Goal: Task Accomplishment & Management: Use online tool/utility

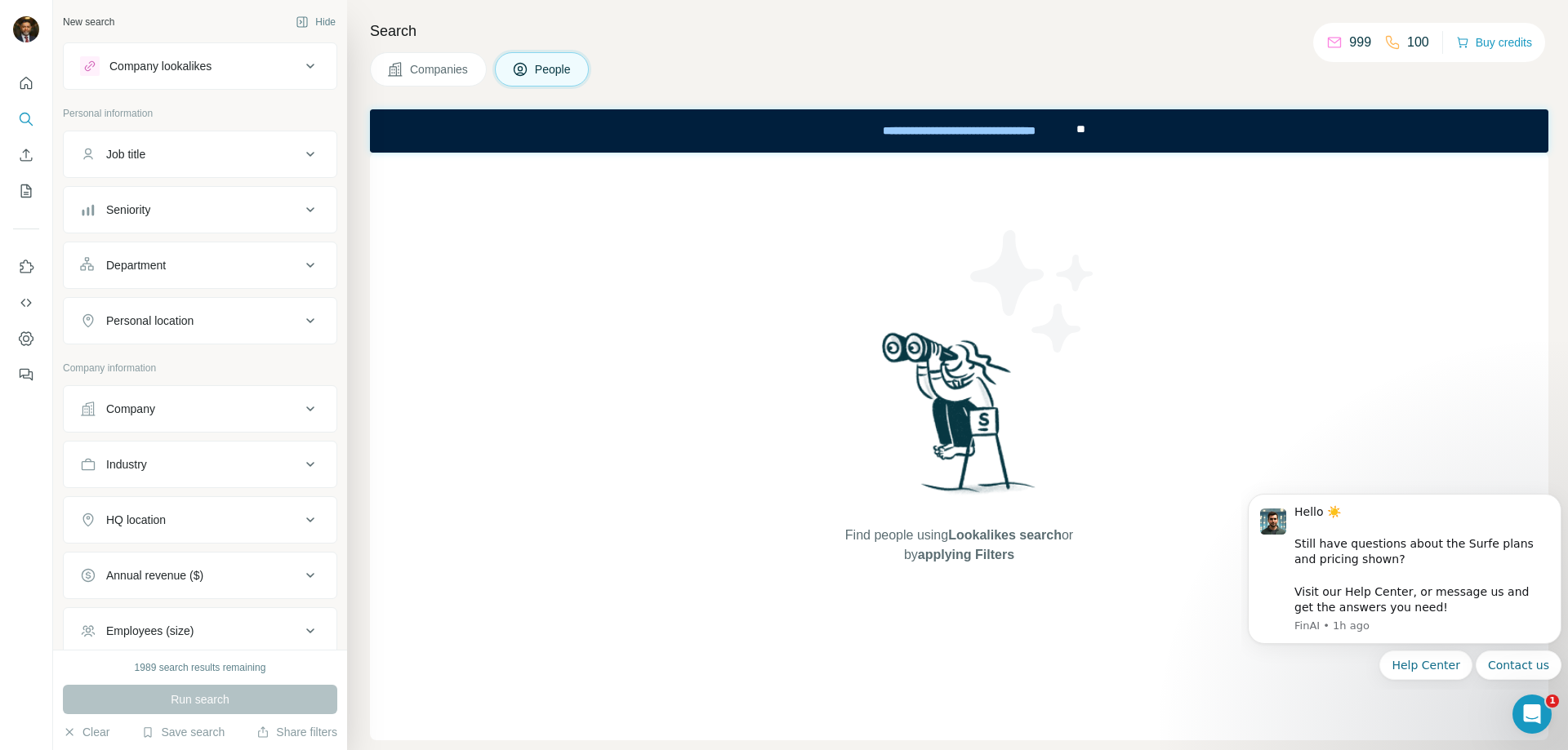
click at [176, 69] on div "Company lookalikes" at bounding box center [160, 66] width 102 height 16
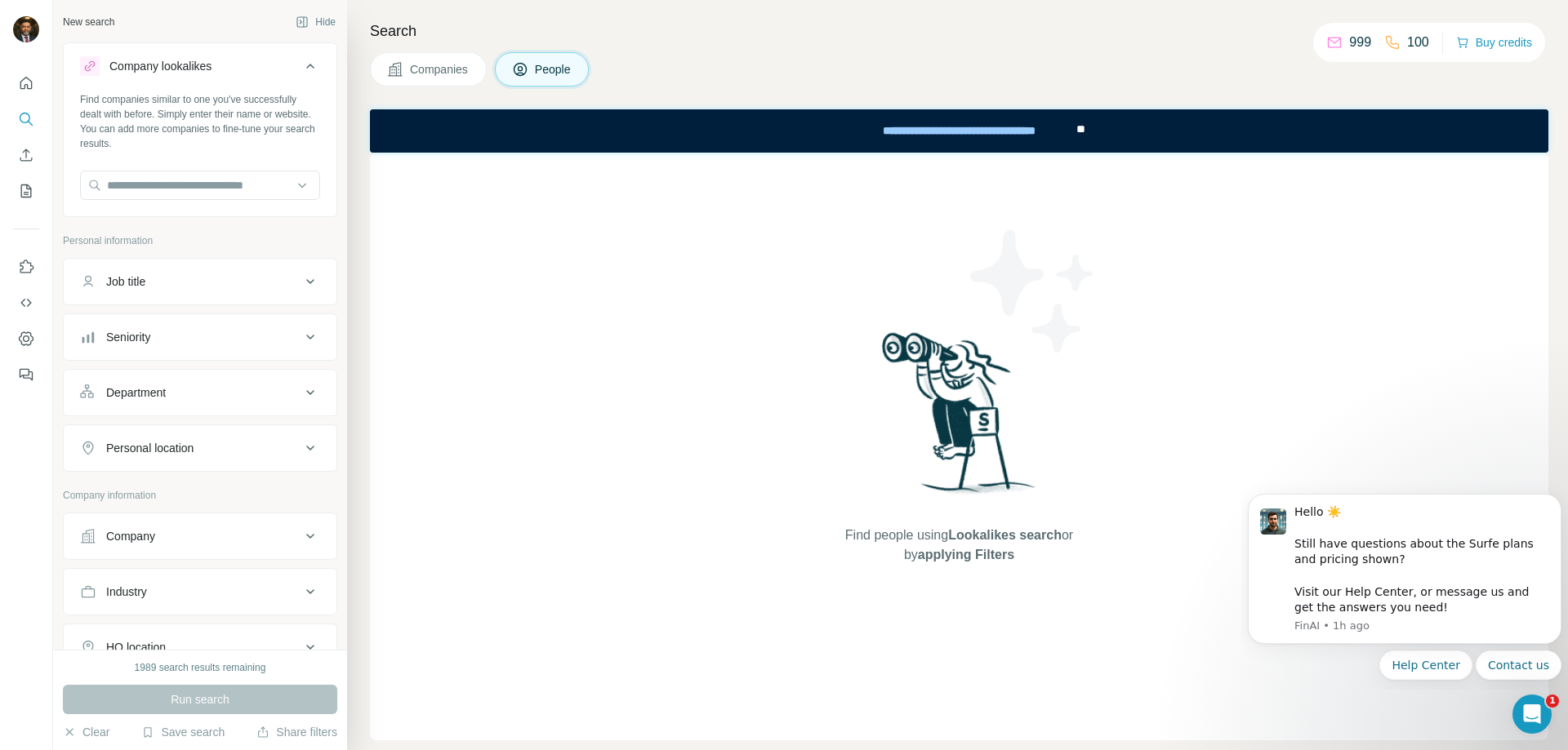
click at [301, 68] on icon at bounding box center [311, 66] width 20 height 20
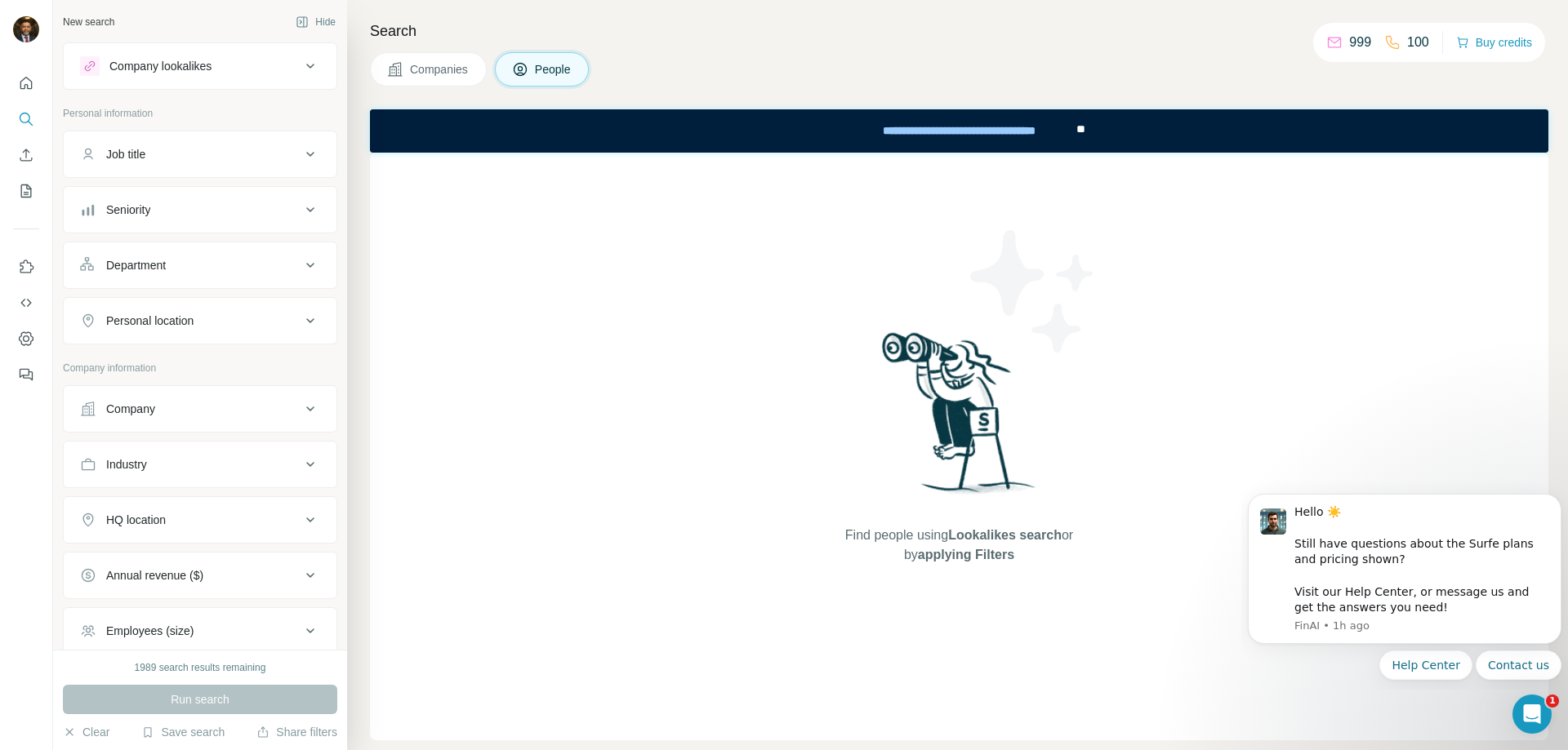
click at [150, 162] on button "Job title" at bounding box center [199, 154] width 273 height 39
click at [167, 157] on div "Job title" at bounding box center [189, 154] width 220 height 16
click at [535, 72] on button "People" at bounding box center [542, 70] width 95 height 34
click at [530, 296] on div "Find people using Lookalikes search or by applying Filters" at bounding box center [958, 447] width 1178 height 588
click at [443, 62] on span "Companies" at bounding box center [440, 70] width 60 height 16
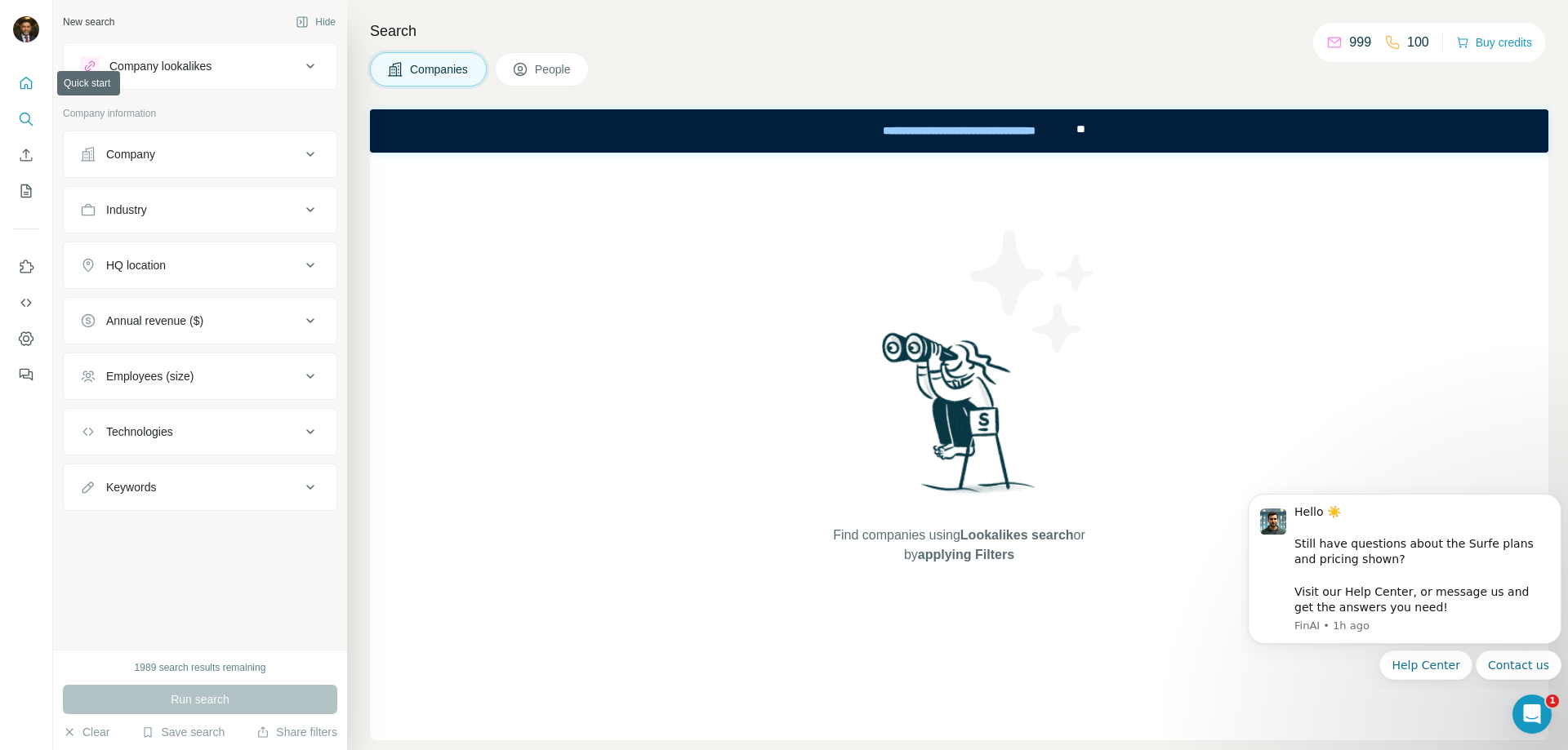
click at [26, 80] on icon "Quick start" at bounding box center [26, 83] width 16 height 16
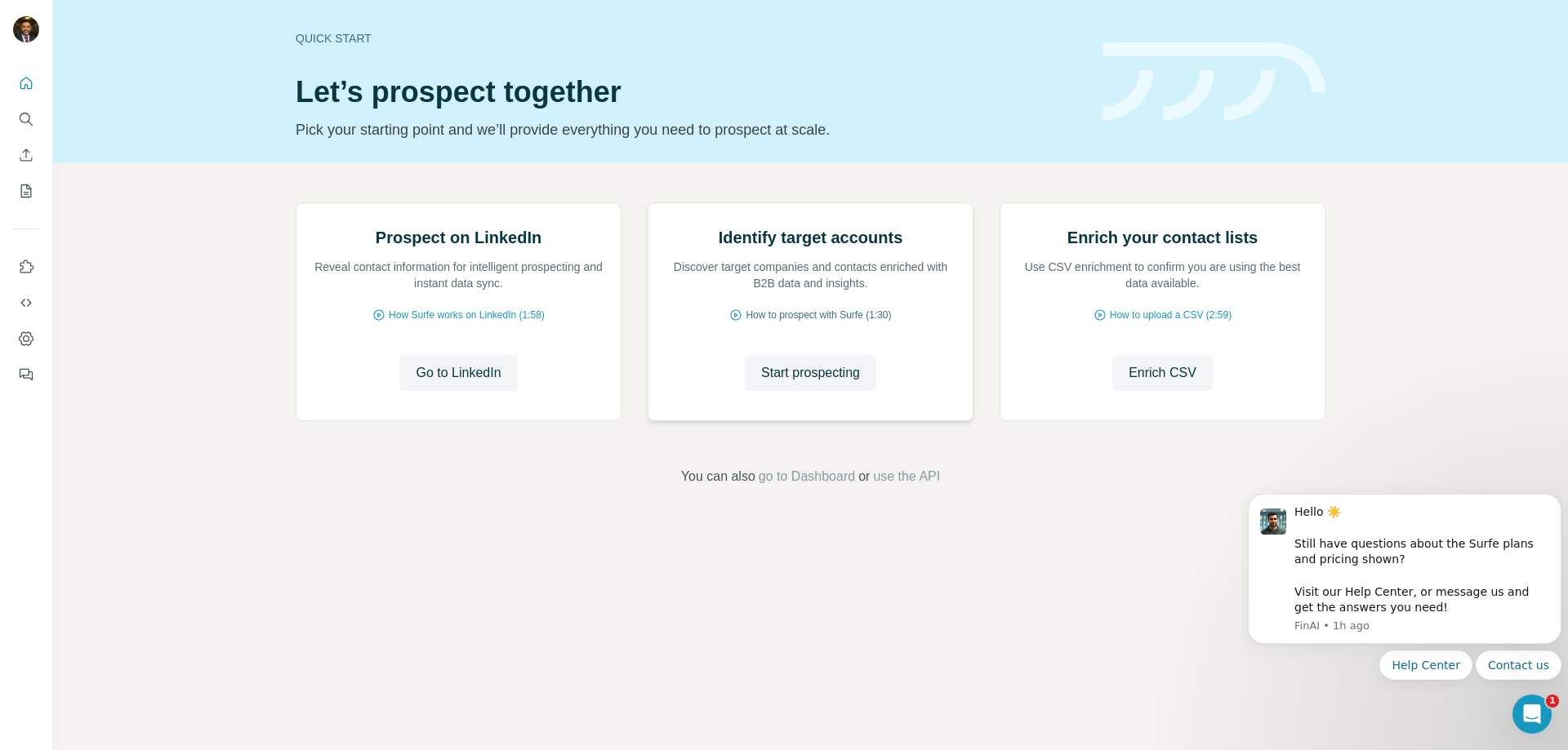
click at [769, 322] on span "How to prospect with Surfe (1:30)" at bounding box center [818, 315] width 145 height 14
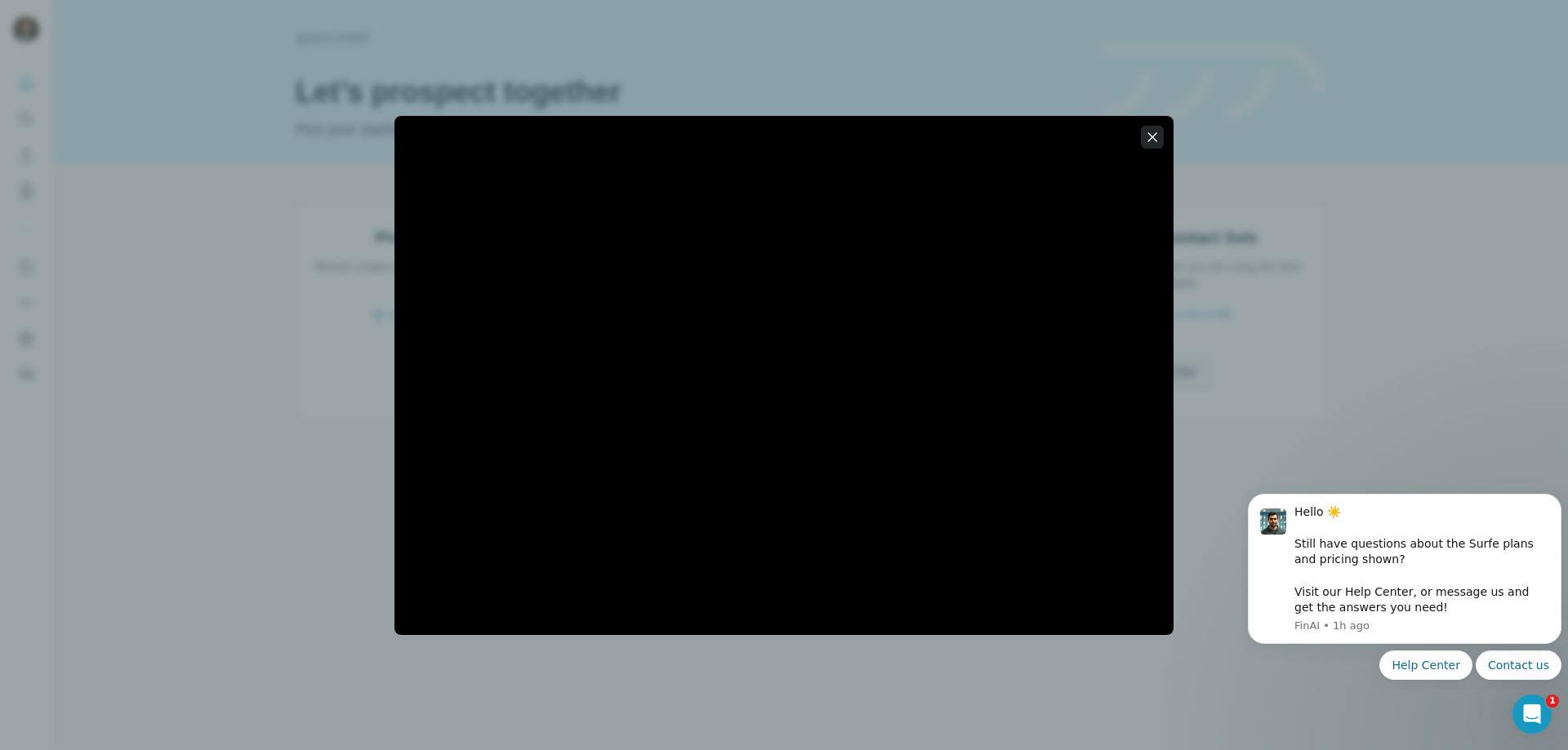
click at [1150, 137] on icon "button" at bounding box center [1152, 137] width 16 height 16
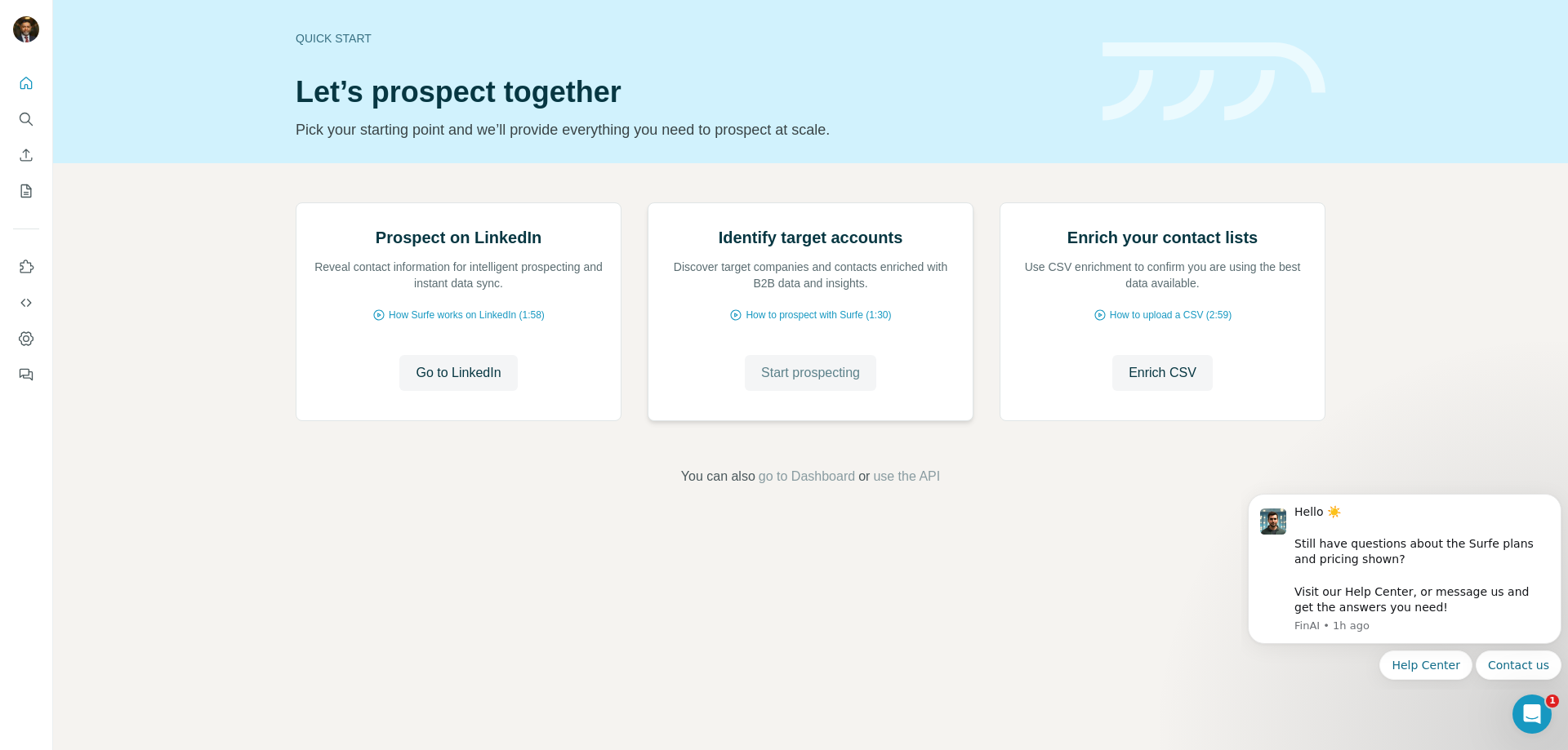
click at [807, 383] on span "Start prospecting" at bounding box center [810, 373] width 99 height 20
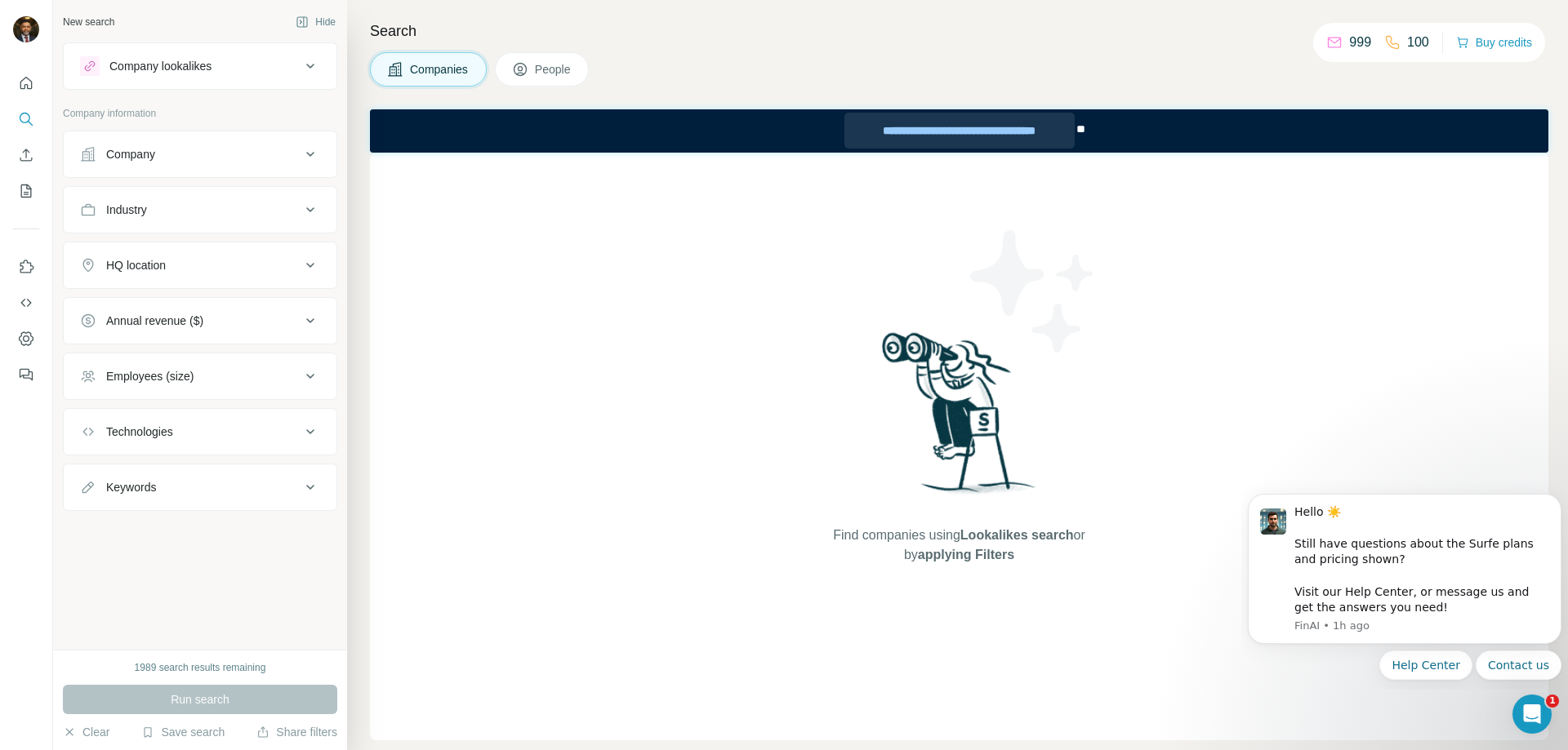
click at [919, 130] on div "**********" at bounding box center [959, 130] width 230 height 36
click at [560, 62] on span "People" at bounding box center [553, 70] width 37 height 16
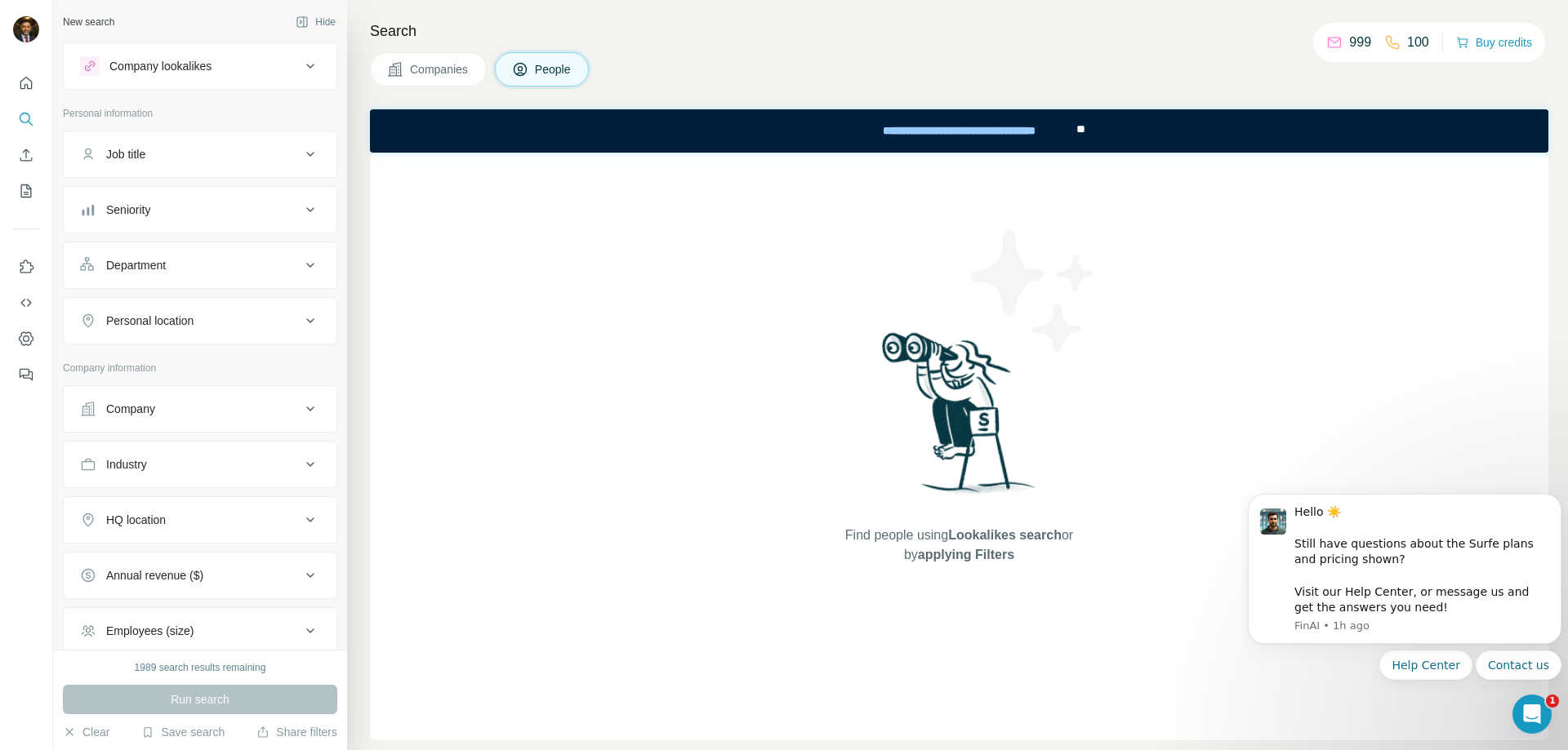
click at [197, 330] on button "Personal location" at bounding box center [199, 321] width 273 height 39
click at [132, 363] on input "text" at bounding box center [199, 361] width 240 height 29
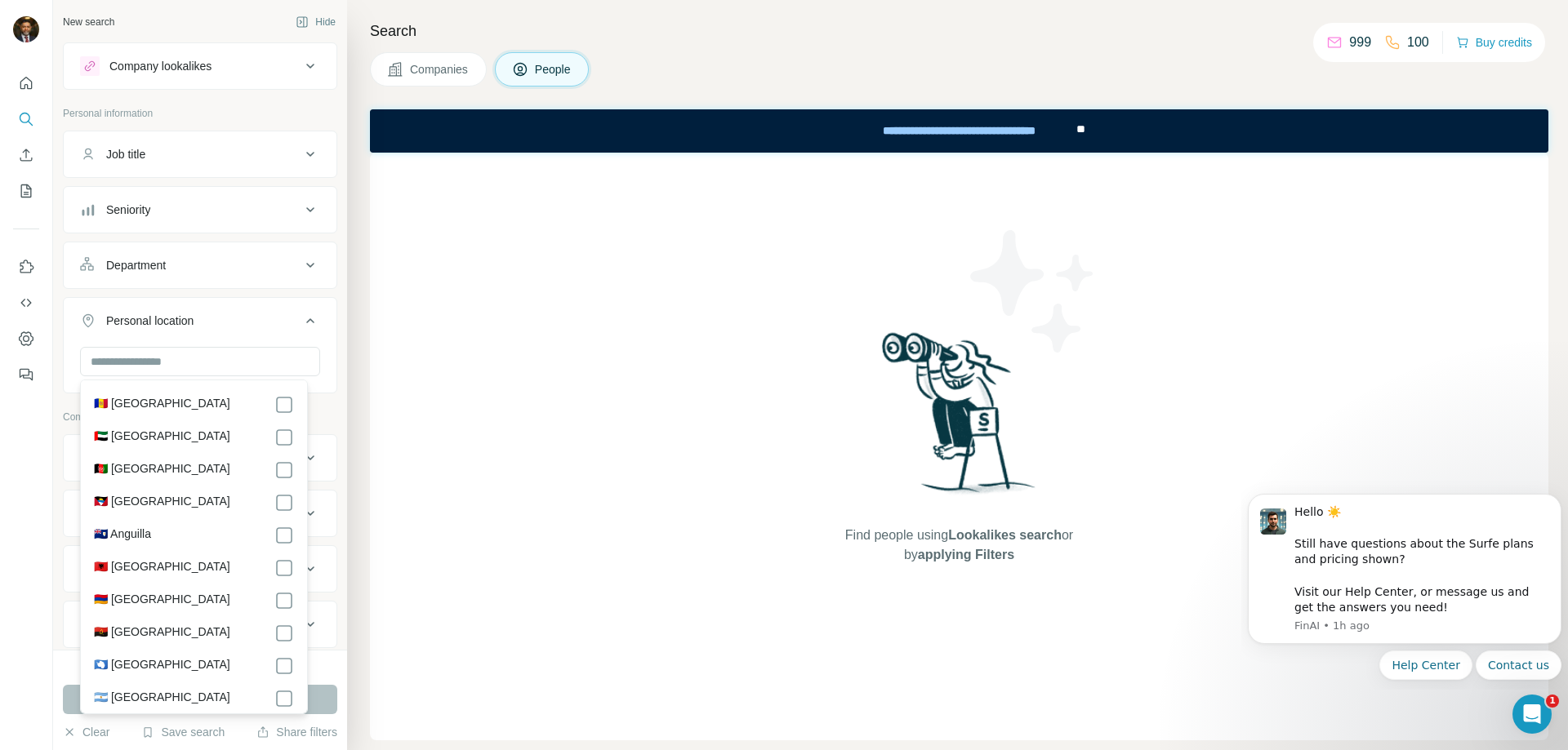
click at [332, 290] on div "New search Hide Company lookalikes Personal information Job title Seniority Dep…" at bounding box center [200, 325] width 294 height 650
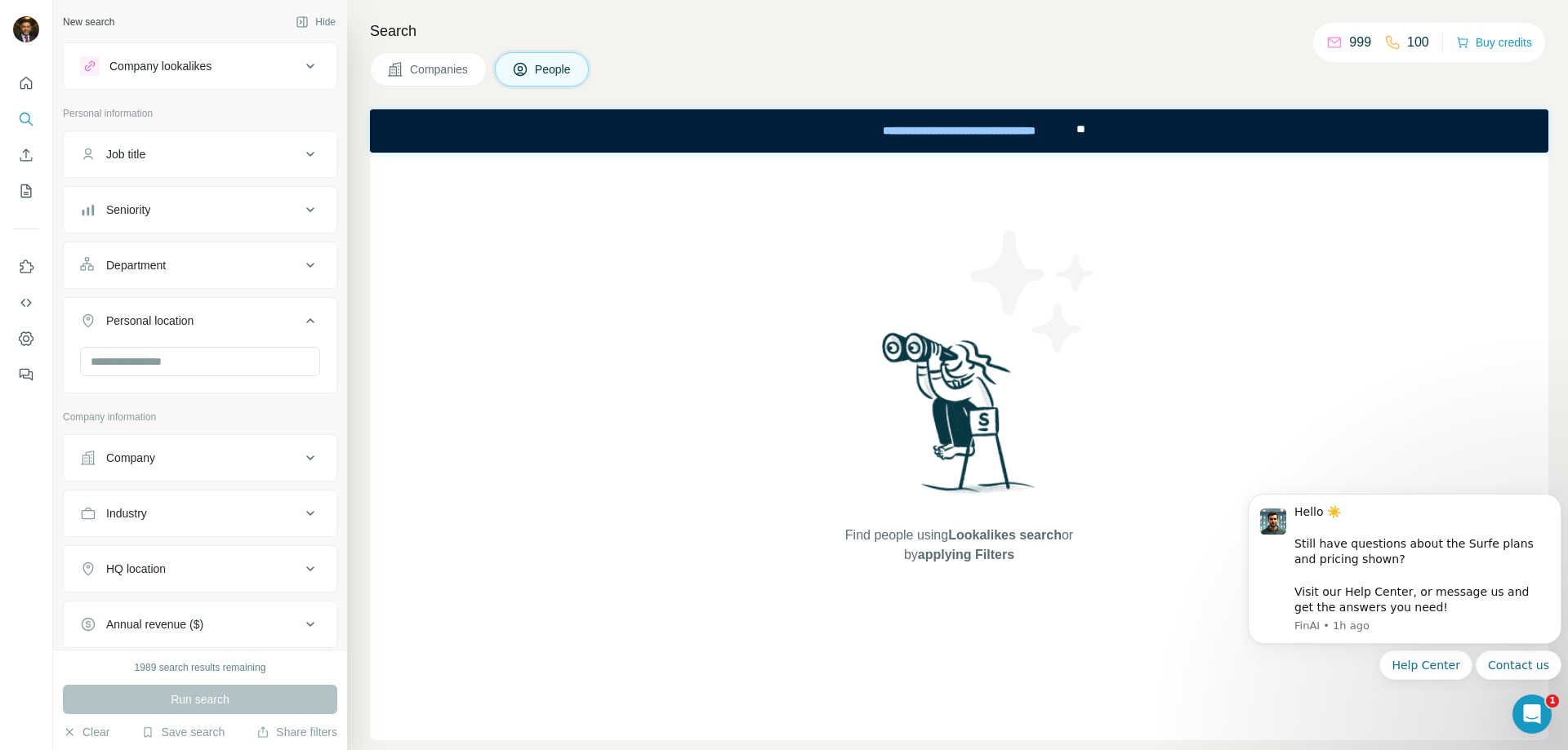
click at [546, 65] on span "People" at bounding box center [553, 70] width 37 height 16
click at [544, 71] on span "People" at bounding box center [553, 70] width 37 height 16
click at [22, 118] on icon "Search" at bounding box center [26, 120] width 16 height 16
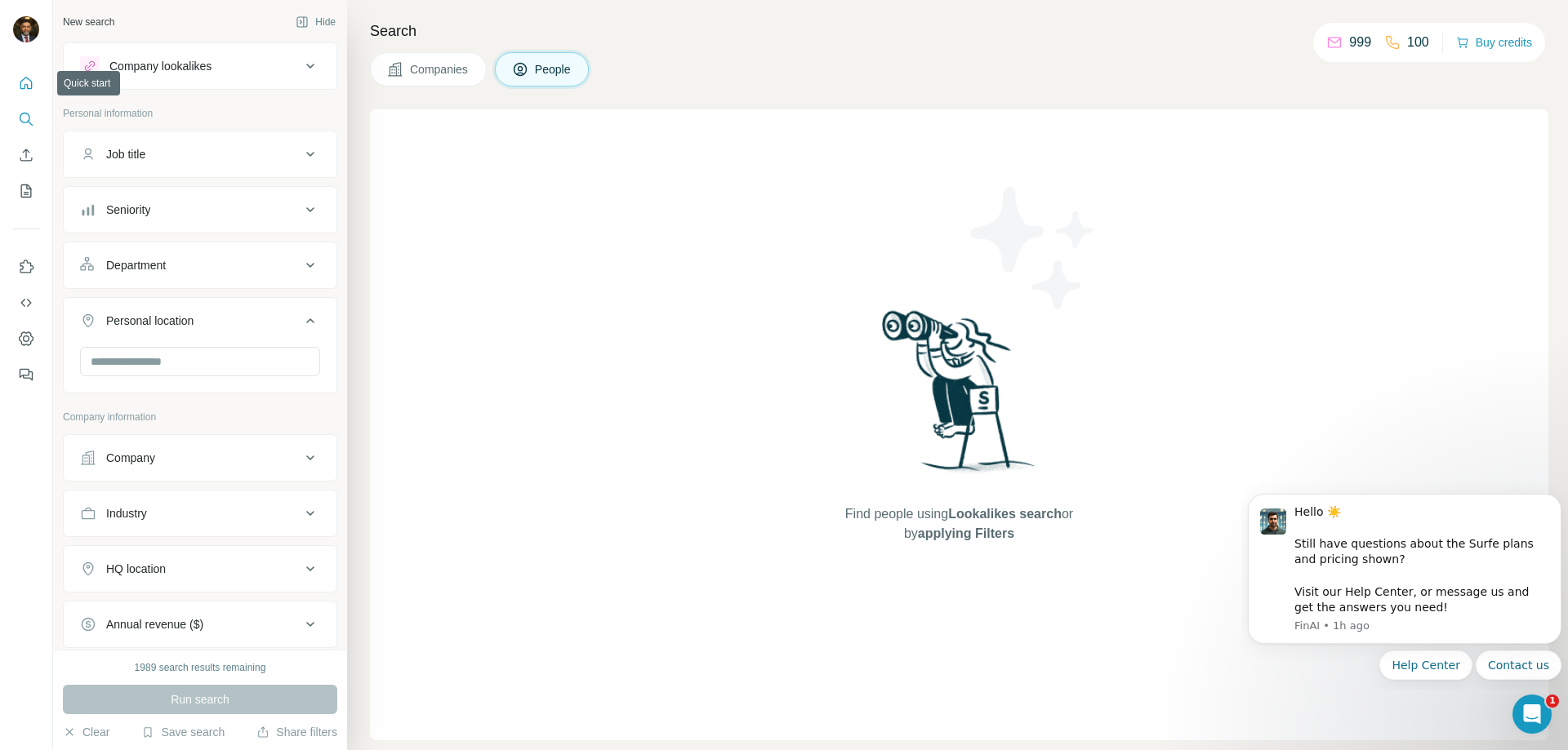
click at [29, 81] on icon "Quick start" at bounding box center [26, 83] width 16 height 16
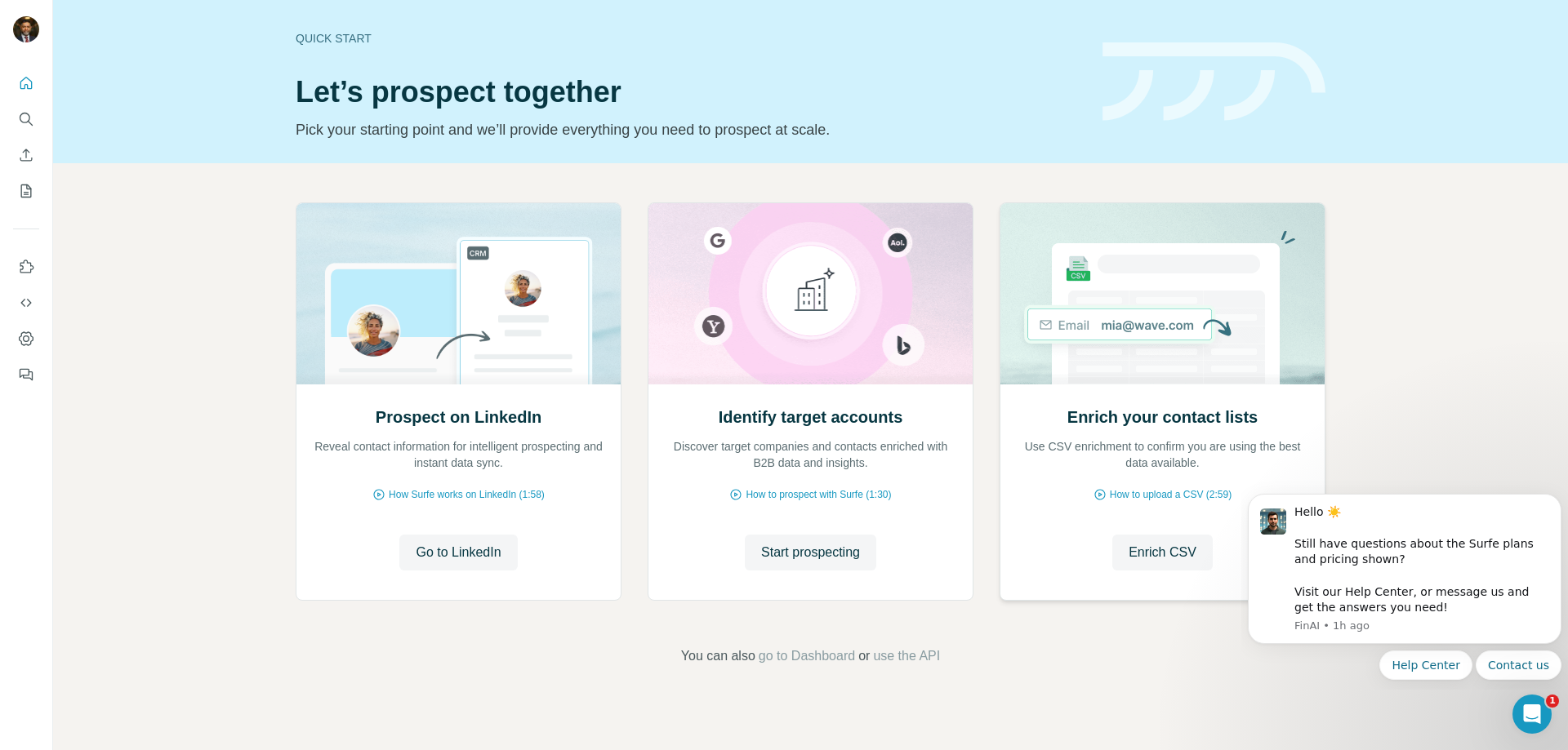
click at [1146, 324] on img at bounding box center [1162, 293] width 326 height 181
click at [1171, 495] on span "How to upload a CSV (2:59)" at bounding box center [1170, 495] width 121 height 14
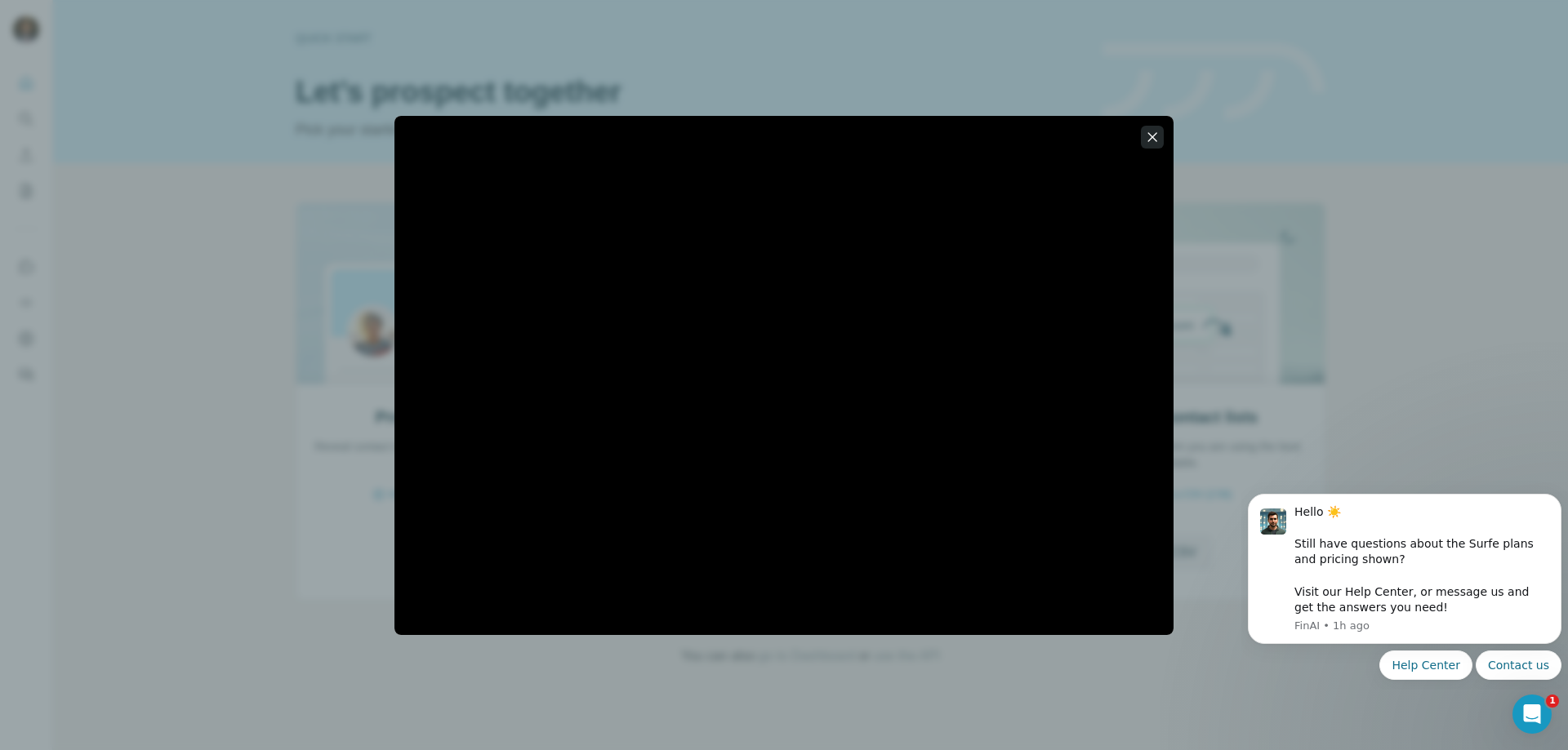
click at [1149, 137] on icon "button" at bounding box center [1152, 137] width 16 height 16
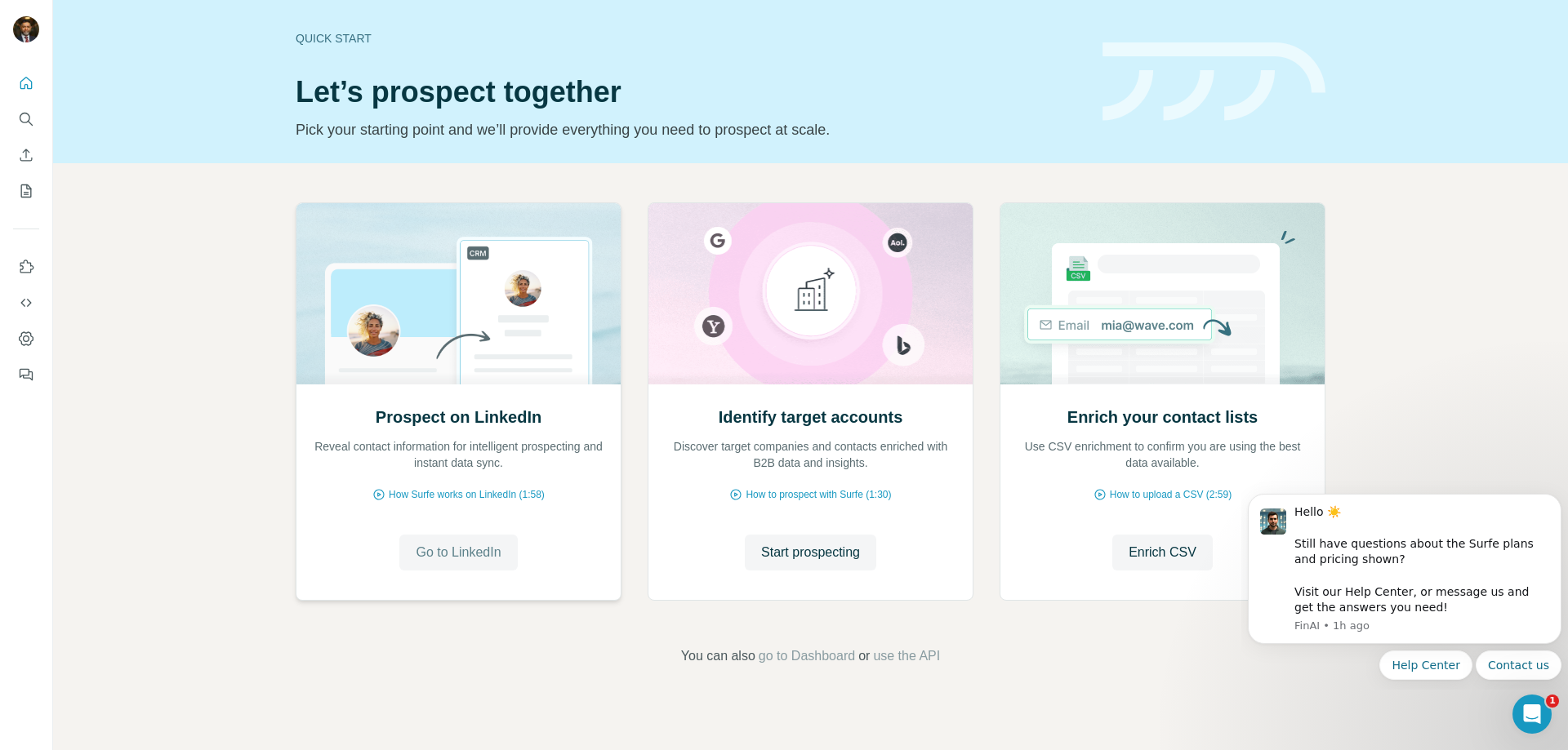
click at [454, 555] on span "Go to LinkedIn" at bounding box center [458, 553] width 85 height 20
click at [22, 120] on icon "Search" at bounding box center [26, 120] width 16 height 16
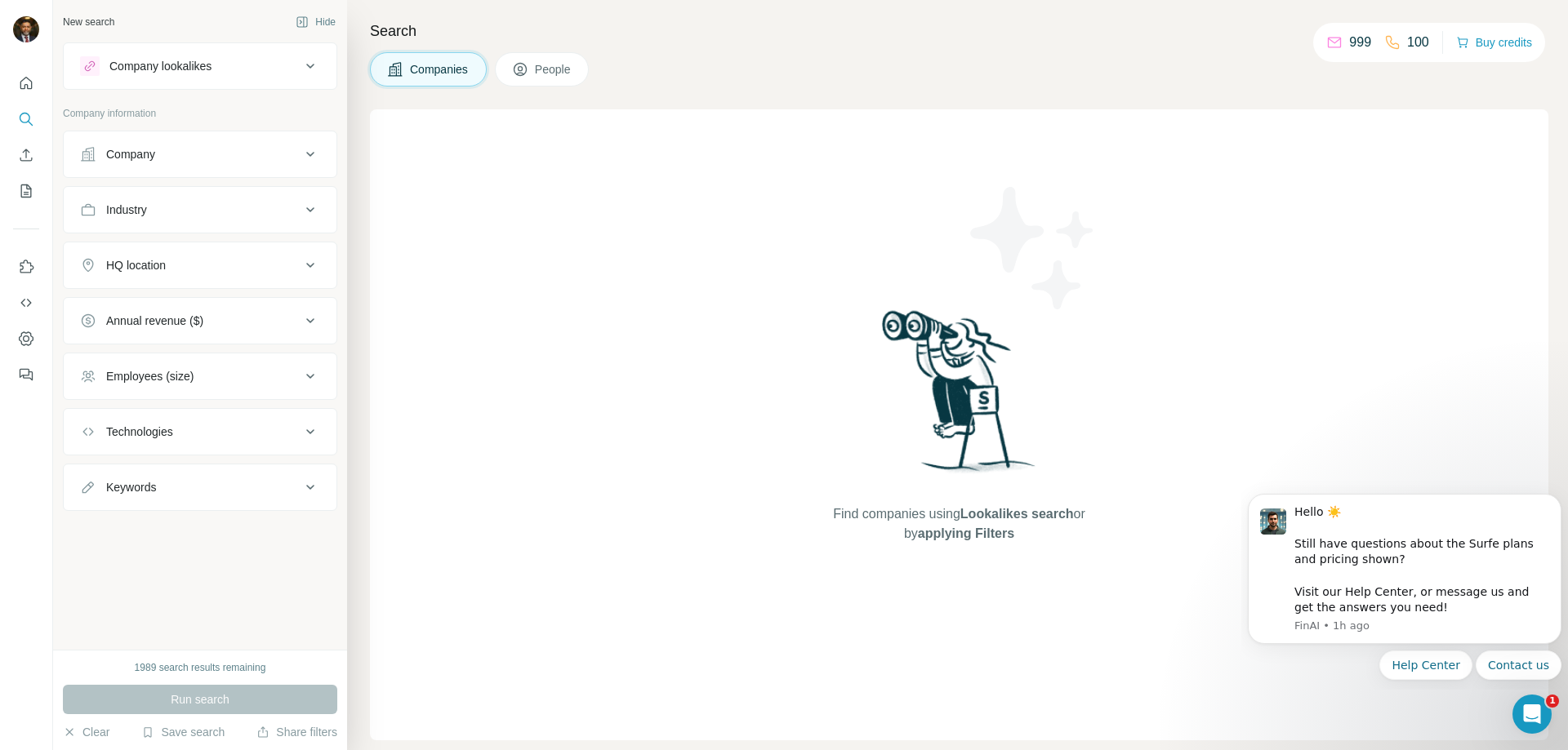
click at [559, 75] on span "People" at bounding box center [553, 70] width 37 height 16
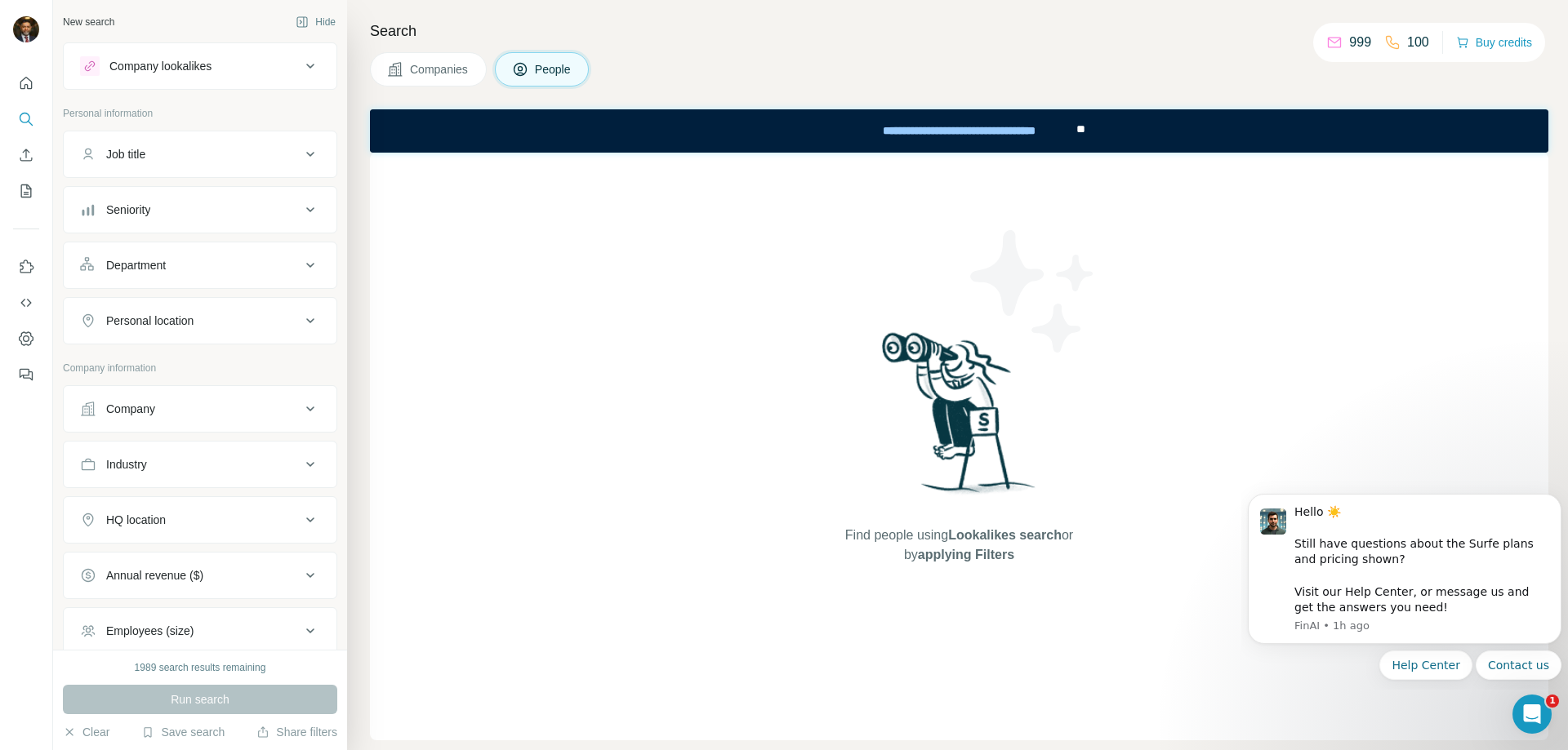
click at [431, 66] on span "Companies" at bounding box center [440, 70] width 60 height 16
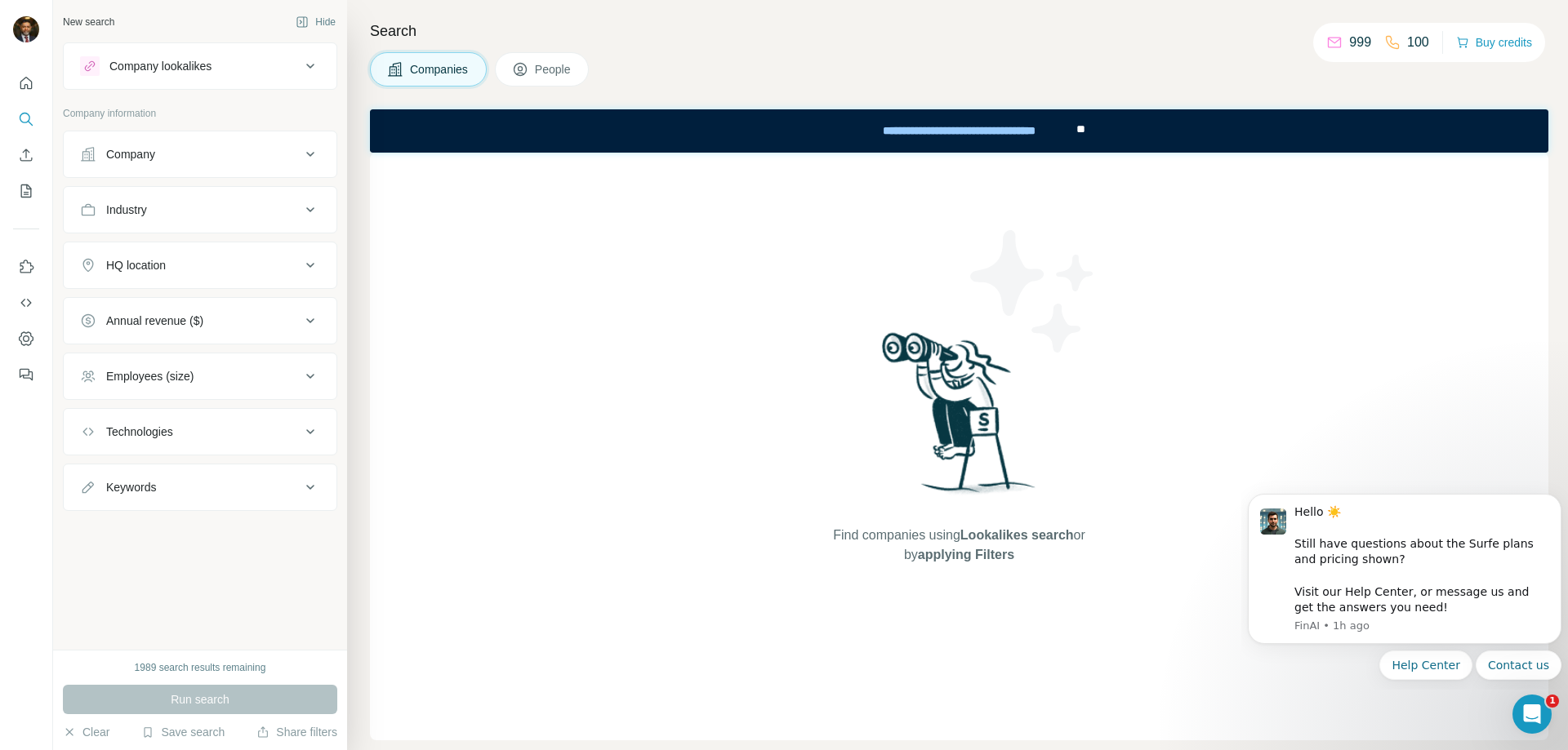
click at [558, 69] on span "People" at bounding box center [553, 70] width 37 height 16
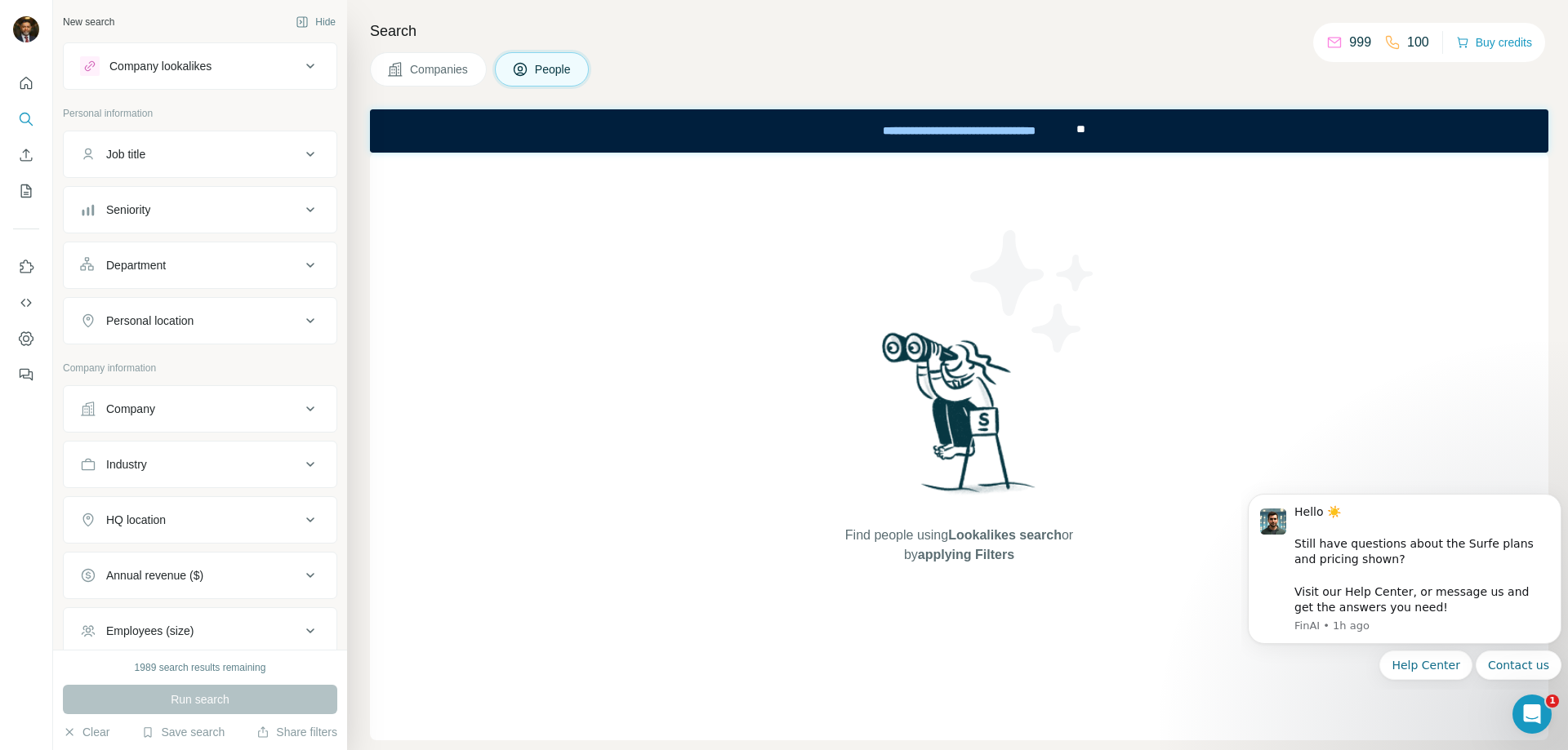
scroll to position [163, 0]
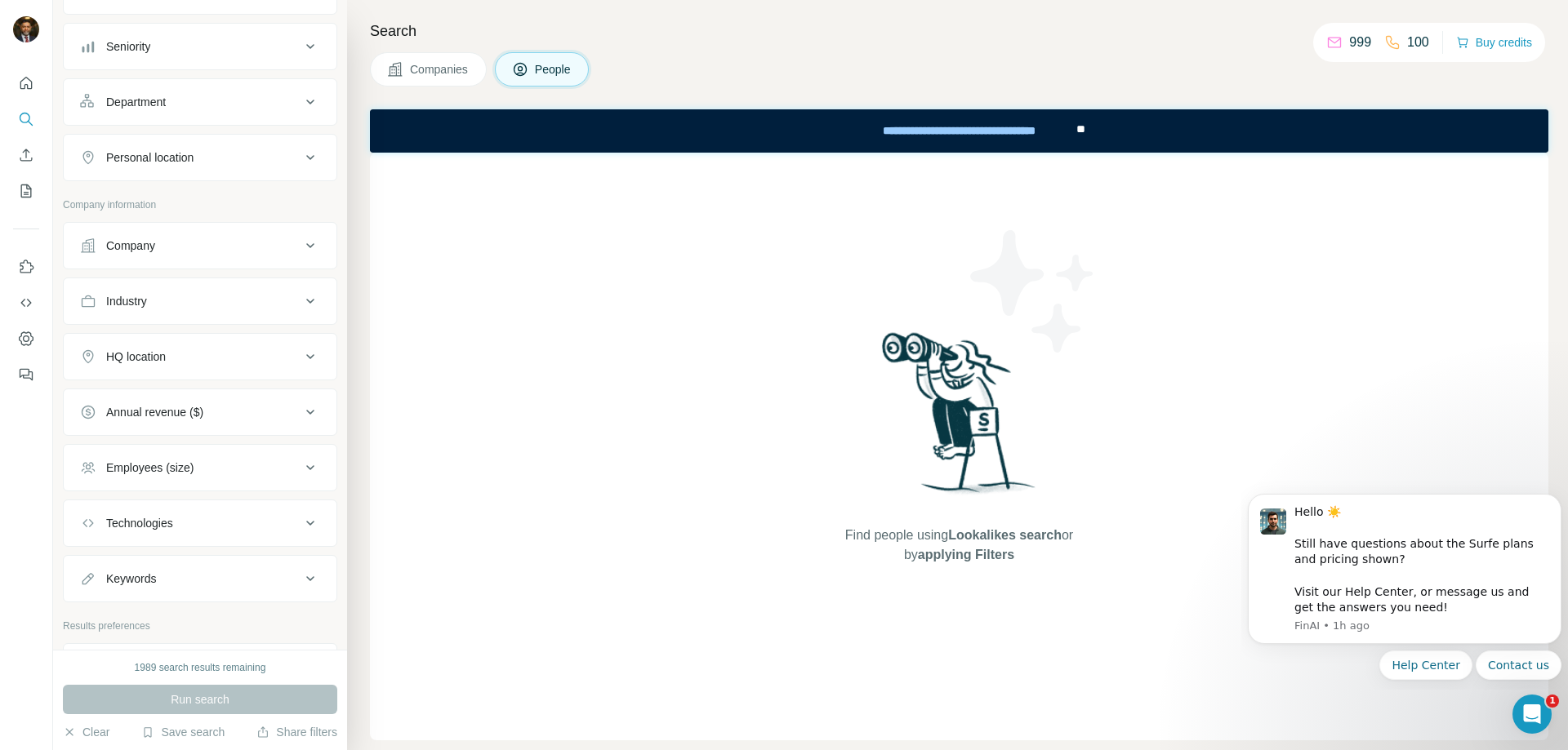
click at [149, 576] on div "Keywords" at bounding box center [130, 579] width 50 height 16
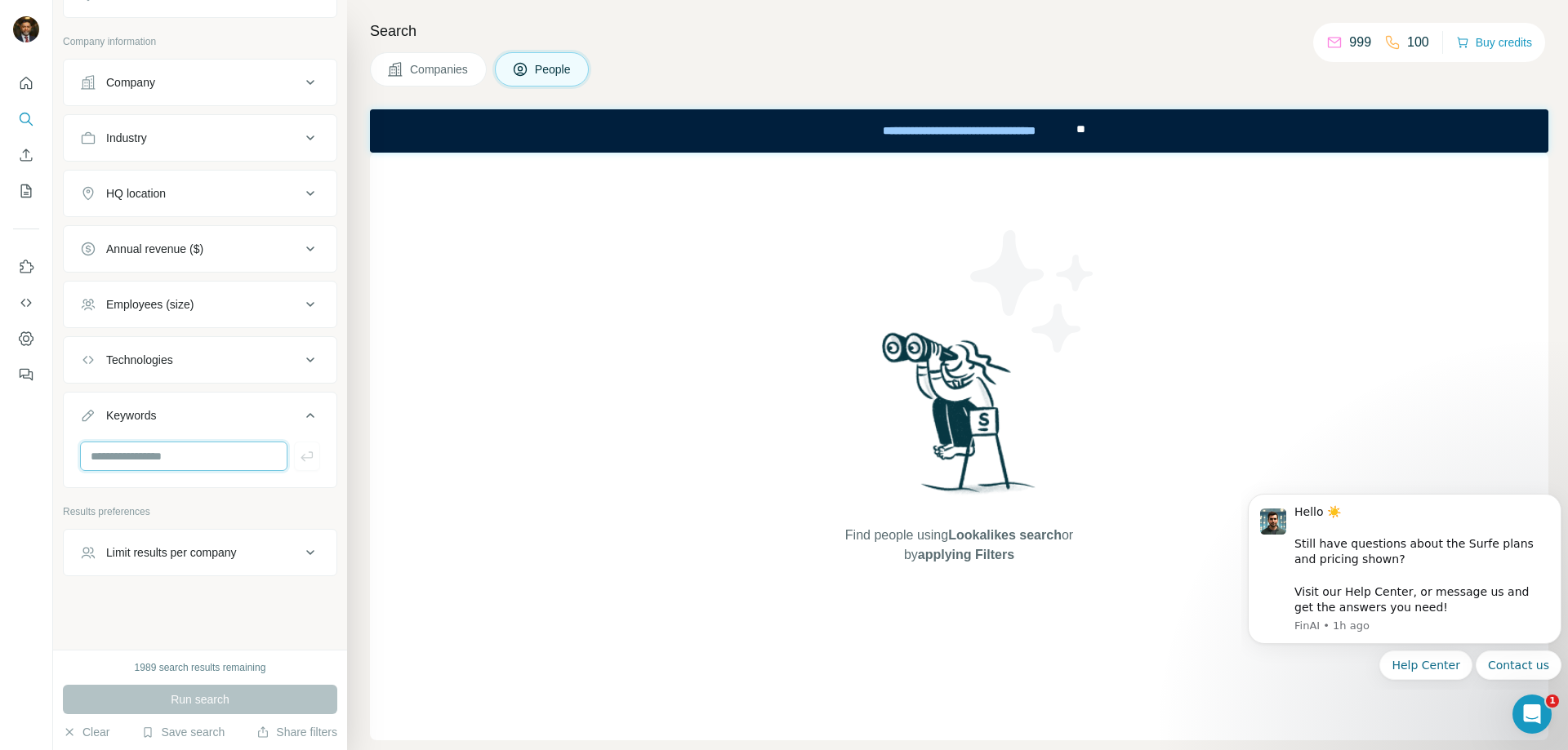
click at [115, 460] on input "text" at bounding box center [183, 457] width 207 height 29
paste input "**********"
drag, startPoint x: 128, startPoint y: 457, endPoint x: 14, endPoint y: 460, distance: 114.0
click at [14, 460] on div "**********" at bounding box center [784, 375] width 1568 height 750
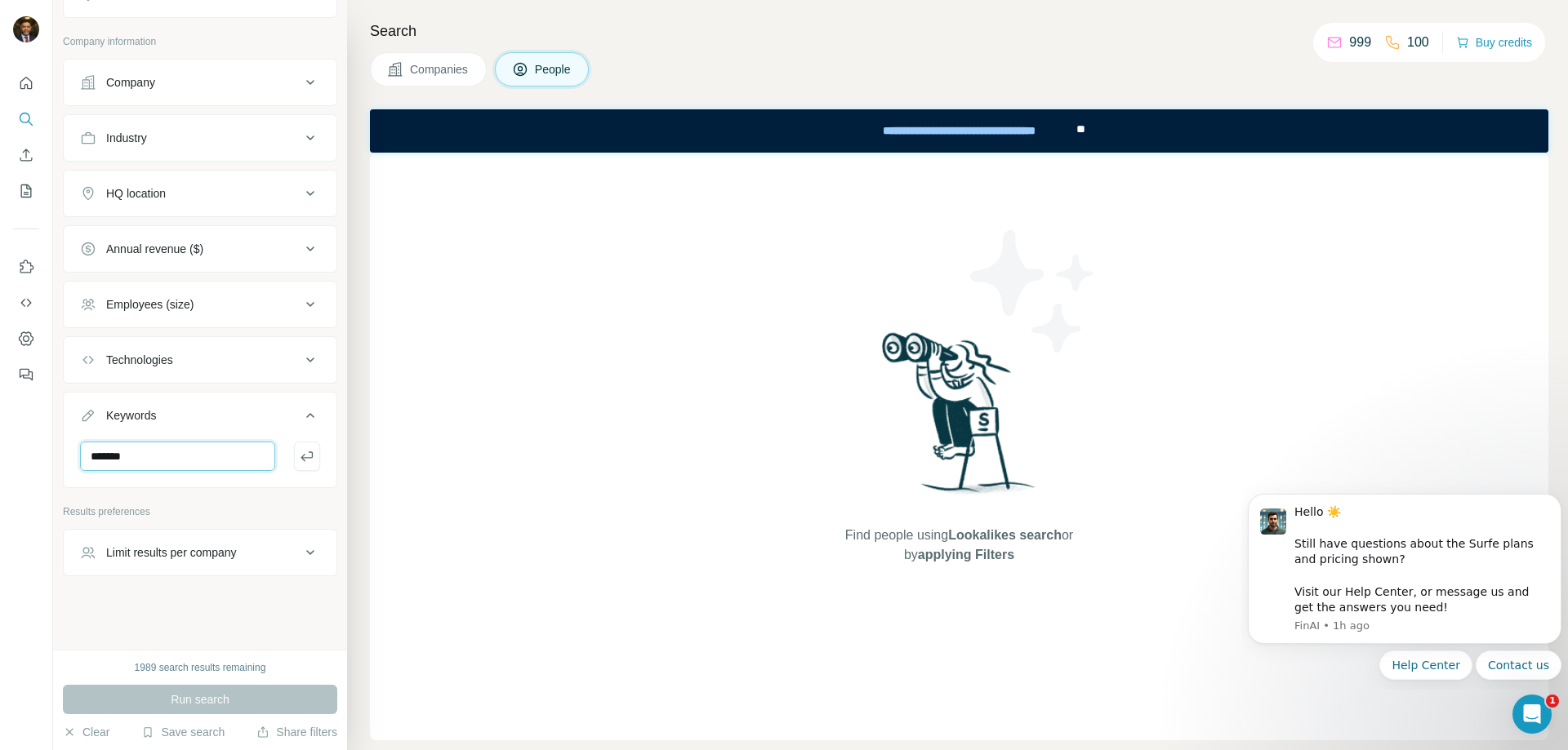
paste input "*******"
type input "**********"
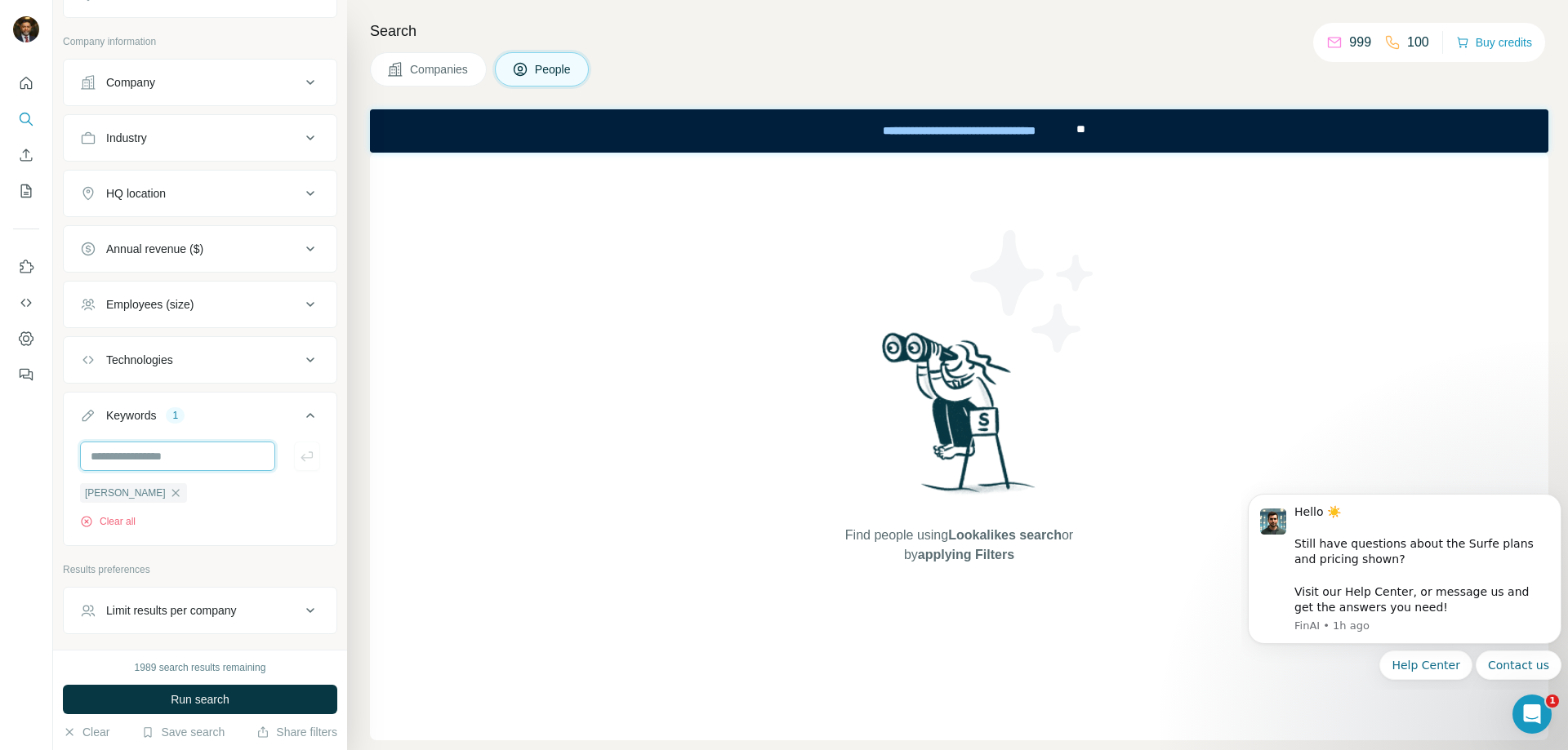
scroll to position [387, 0]
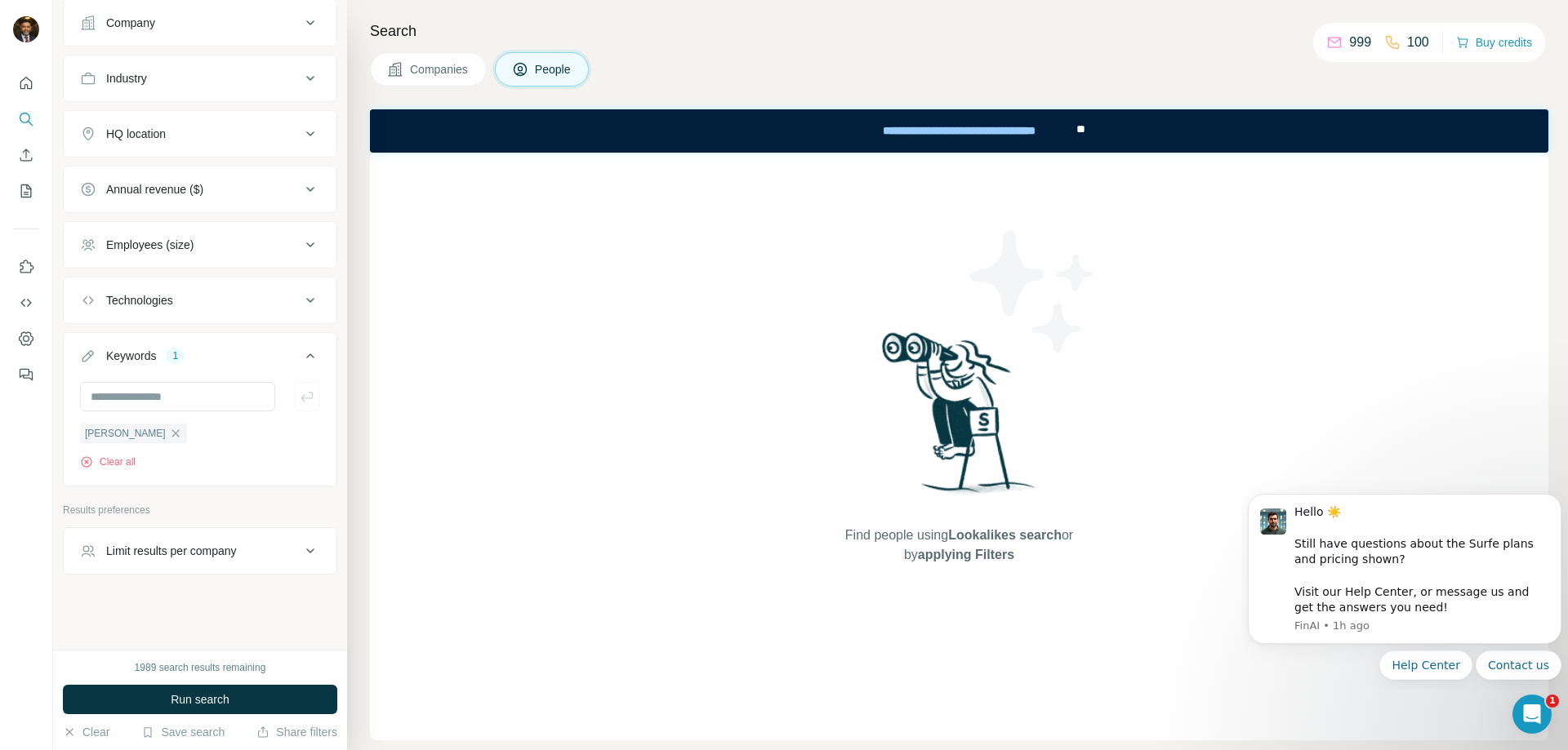
click at [211, 560] on button "Limit results per company" at bounding box center [199, 551] width 273 height 39
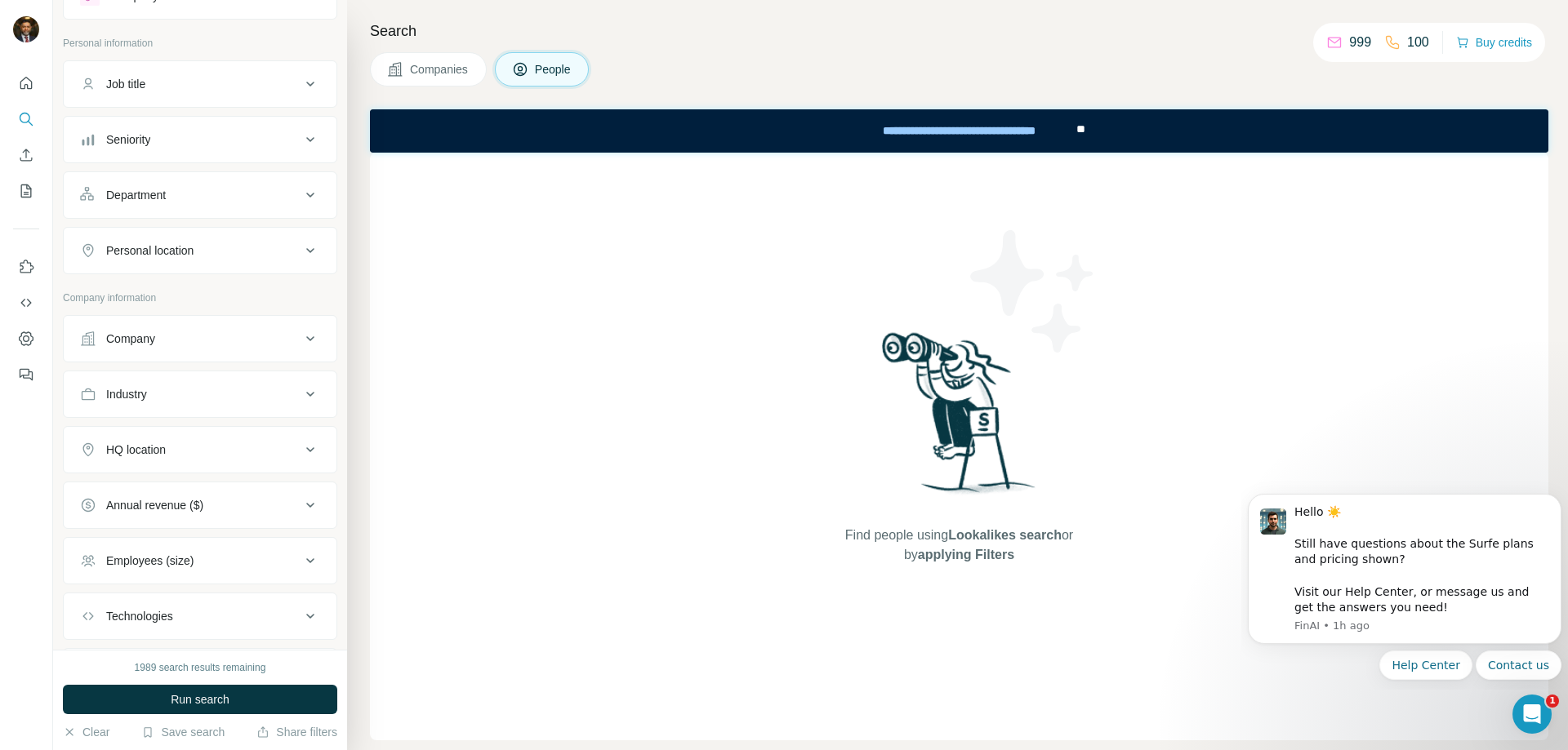
scroll to position [0, 0]
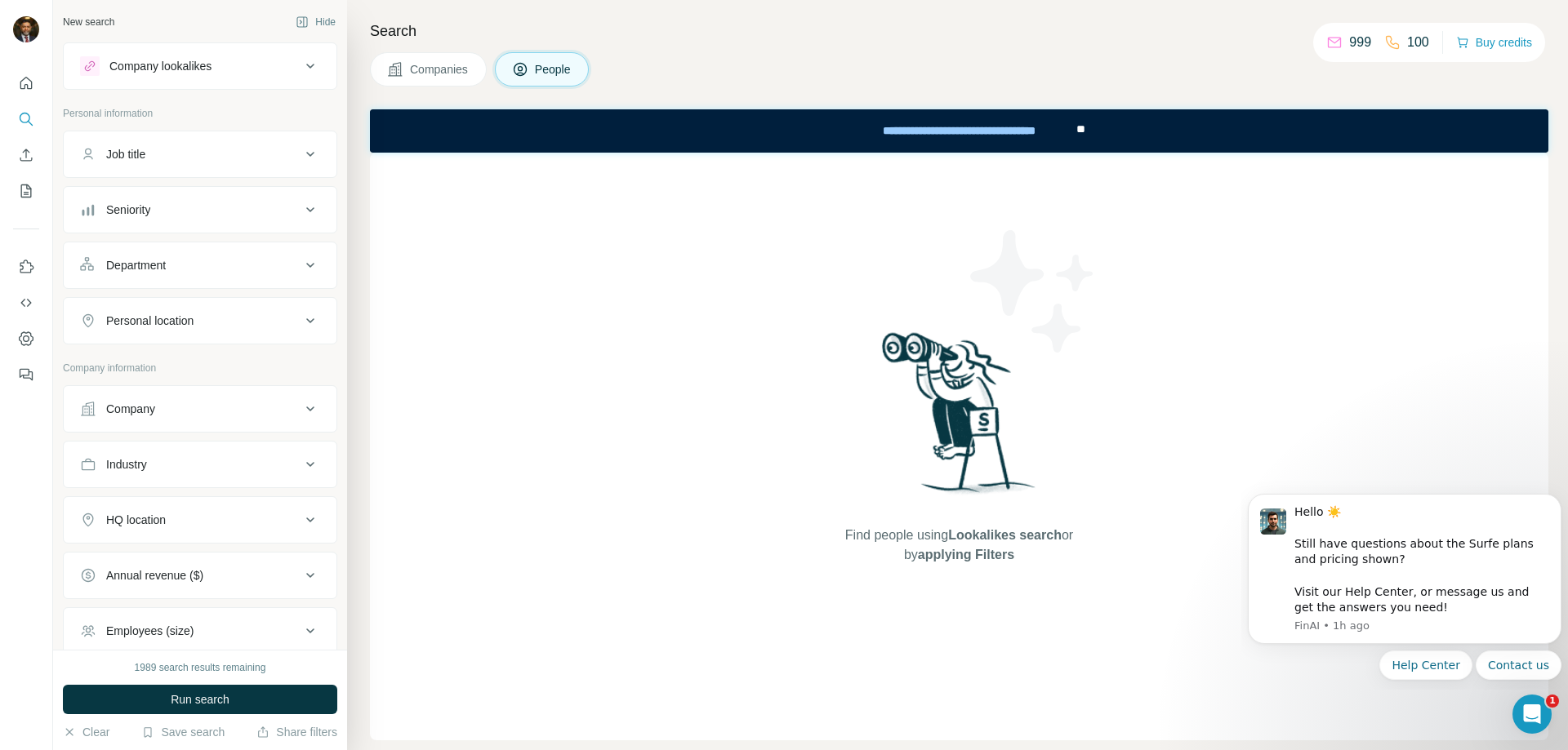
click at [458, 71] on span "Companies" at bounding box center [440, 70] width 60 height 16
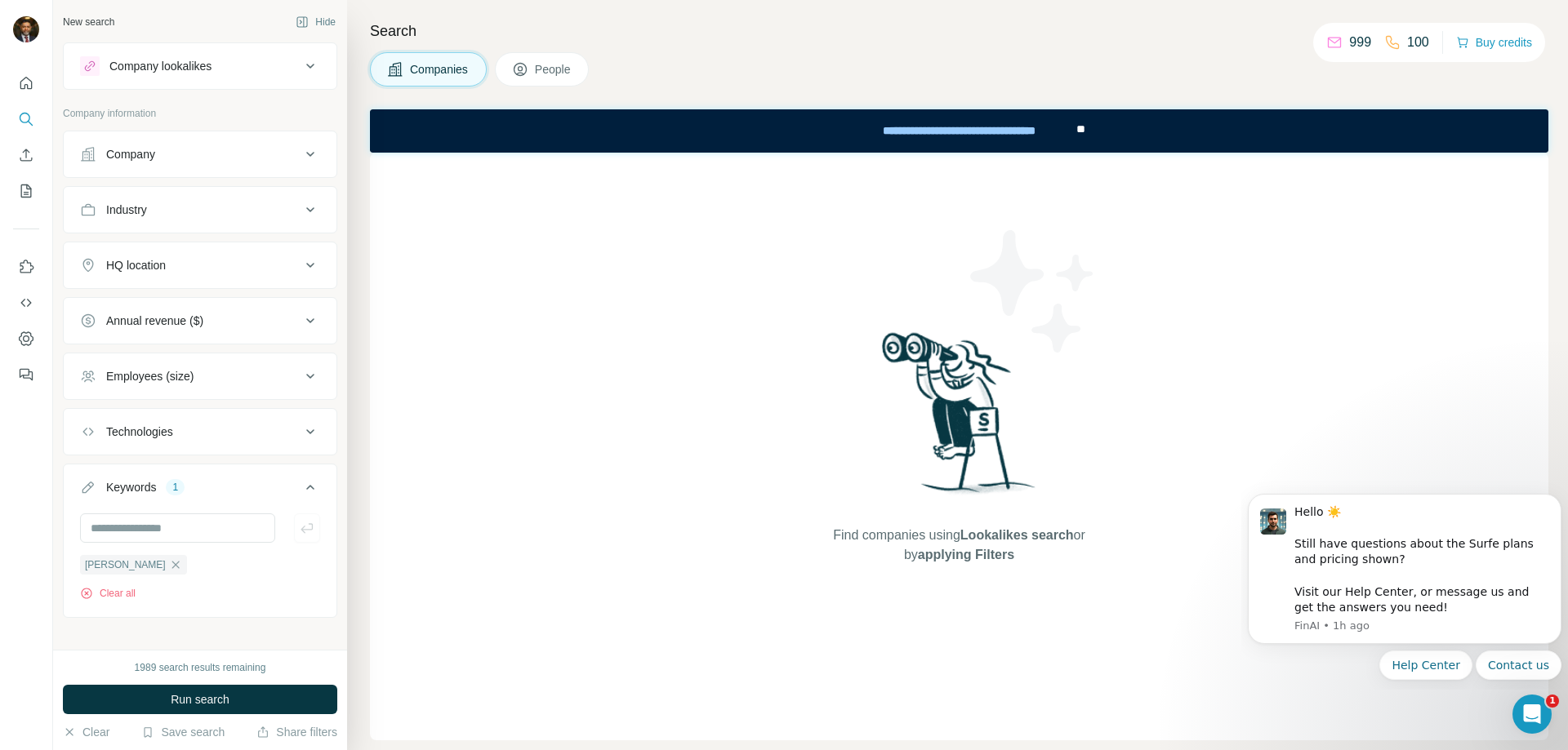
click at [169, 153] on div "Company" at bounding box center [189, 154] width 220 height 16
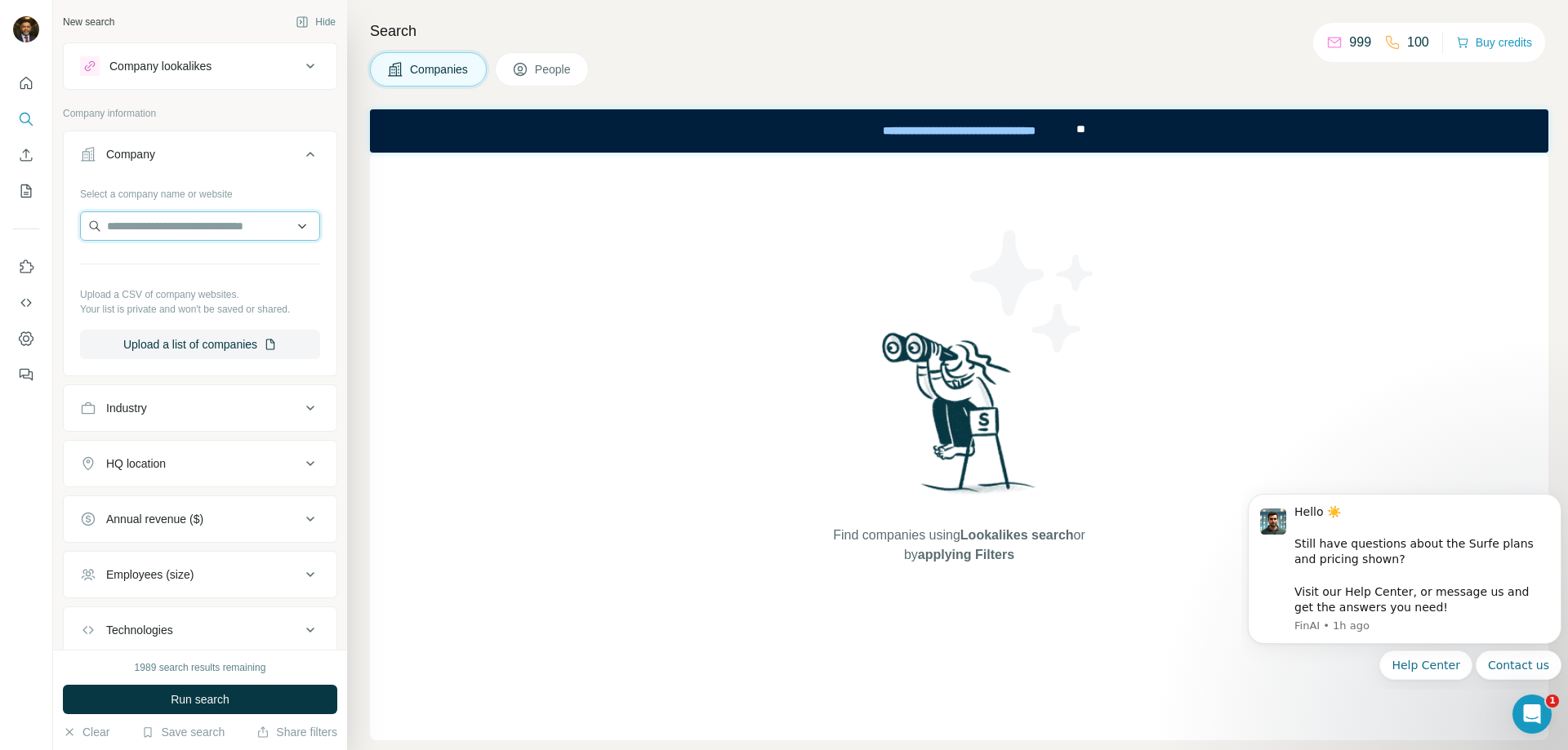
click at [131, 230] on input "text" at bounding box center [199, 226] width 240 height 29
click at [129, 223] on input "text" at bounding box center [199, 226] width 240 height 29
type input "**********"
click at [174, 274] on p "treeofhope.org.uk" at bounding box center [166, 278] width 79 height 14
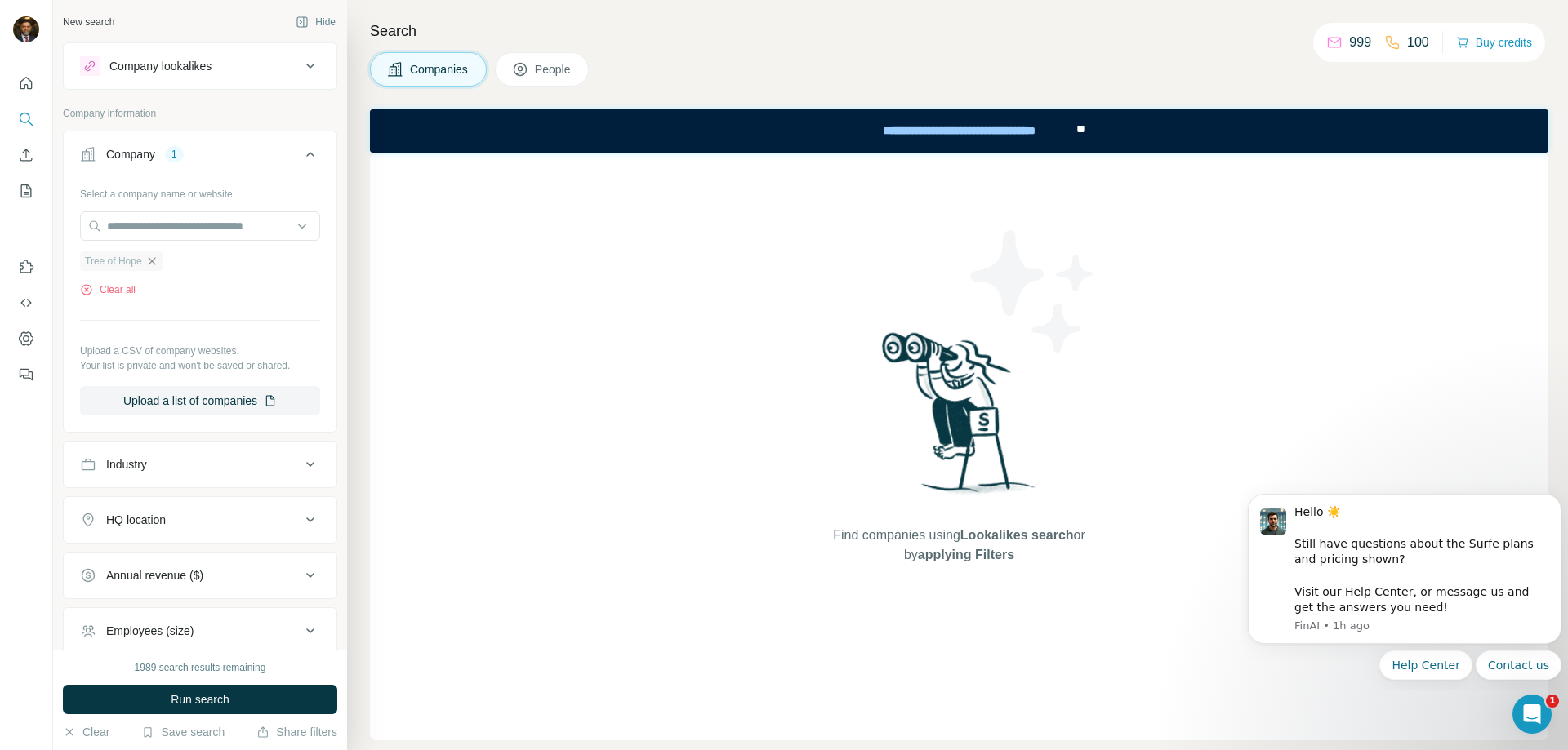
click at [155, 264] on icon "button" at bounding box center [151, 261] width 7 height 7
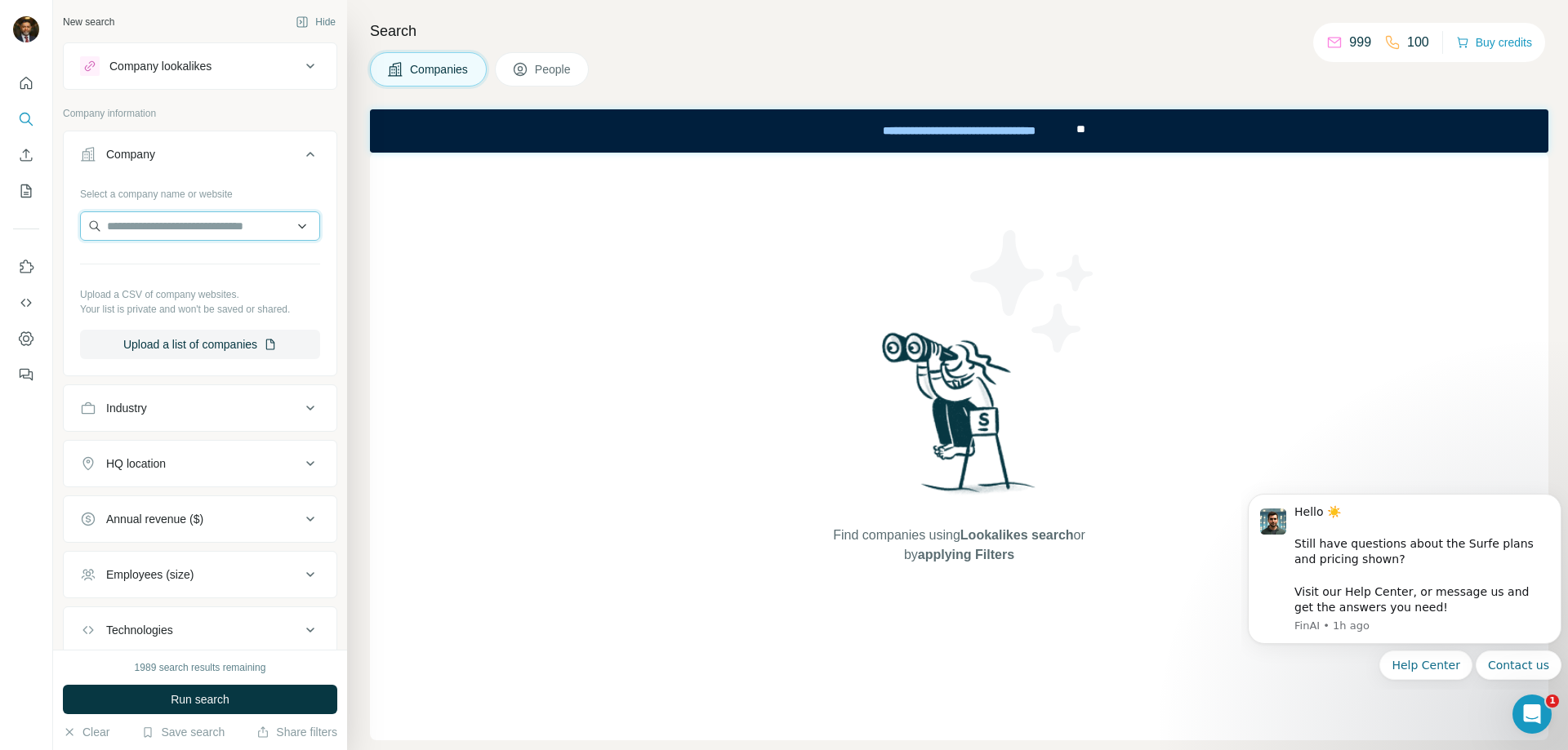
click at [287, 230] on input "text" at bounding box center [199, 226] width 240 height 29
click at [292, 113] on p "Company information" at bounding box center [199, 113] width 274 height 14
click at [209, 701] on span "Run search" at bounding box center [199, 700] width 59 height 16
click at [161, 226] on input "text" at bounding box center [199, 226] width 240 height 29
click at [173, 406] on div "Industry" at bounding box center [189, 409] width 220 height 16
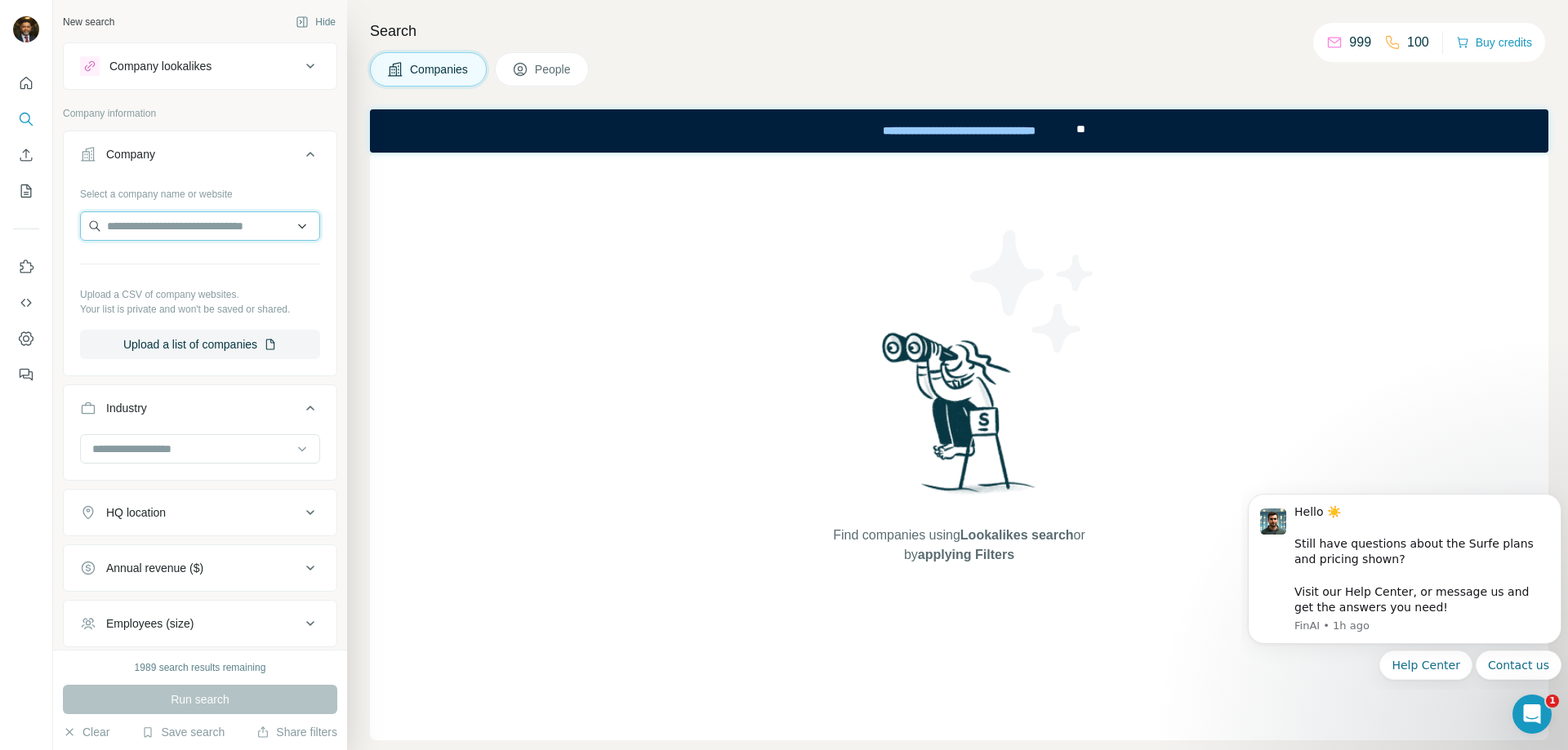
click at [139, 228] on input "text" at bounding box center [199, 226] width 240 height 29
click at [1043, 133] on div "**********" at bounding box center [959, 130] width 230 height 36
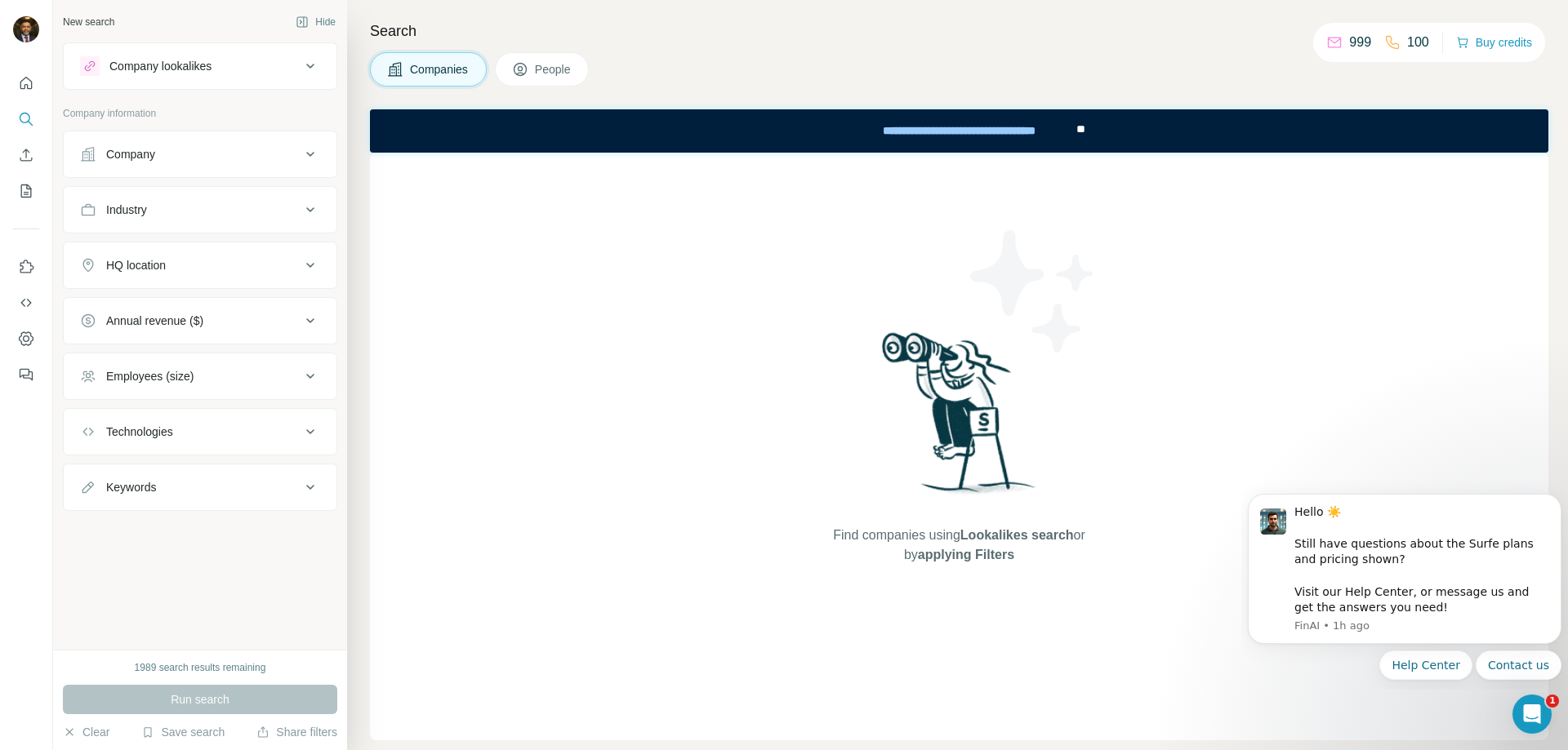
click at [174, 159] on div "Company" at bounding box center [189, 154] width 220 height 16
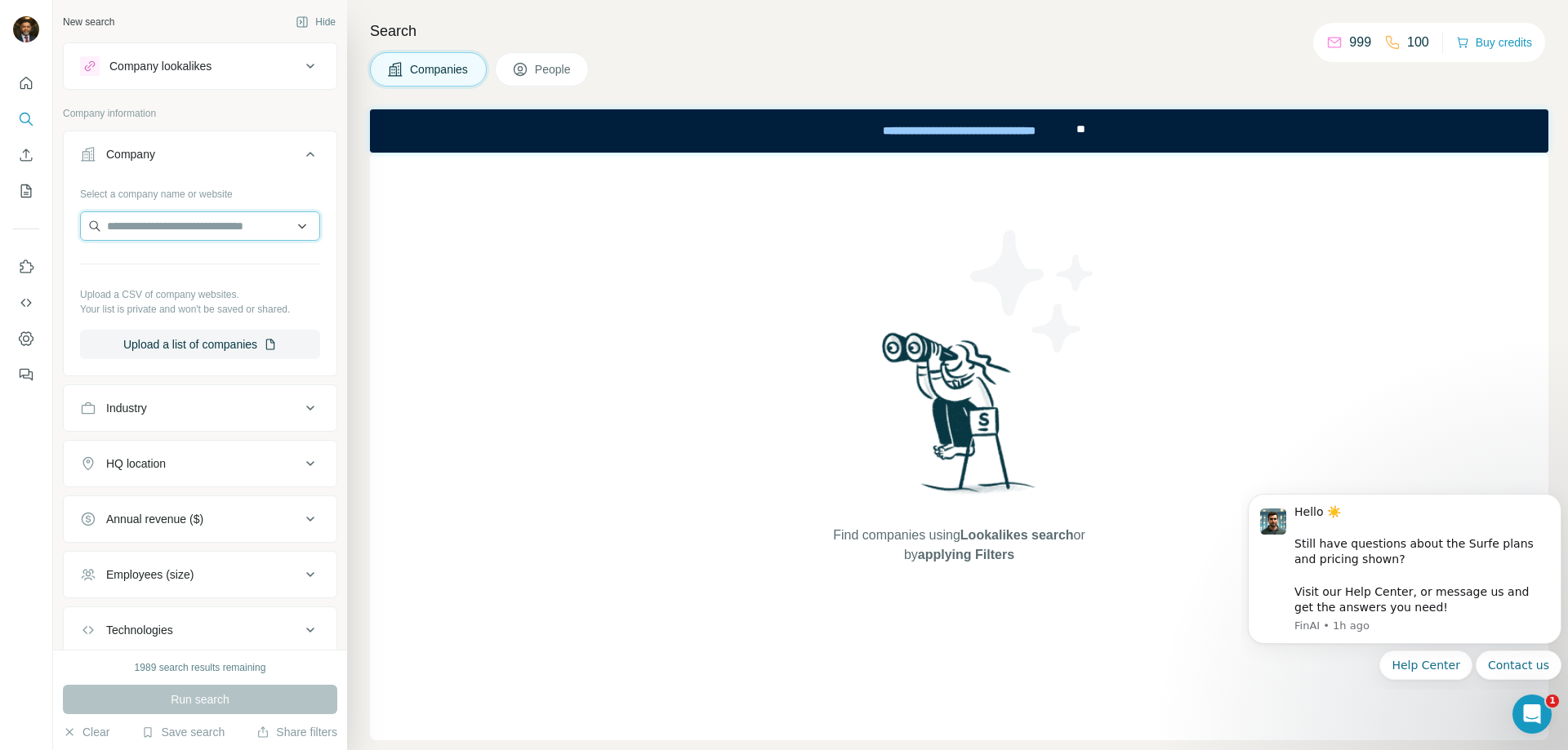
click at [138, 228] on input "text" at bounding box center [199, 226] width 240 height 29
paste input "**********"
type input "**********"
click at [144, 259] on p "CompFixAid" at bounding box center [166, 263] width 79 height 16
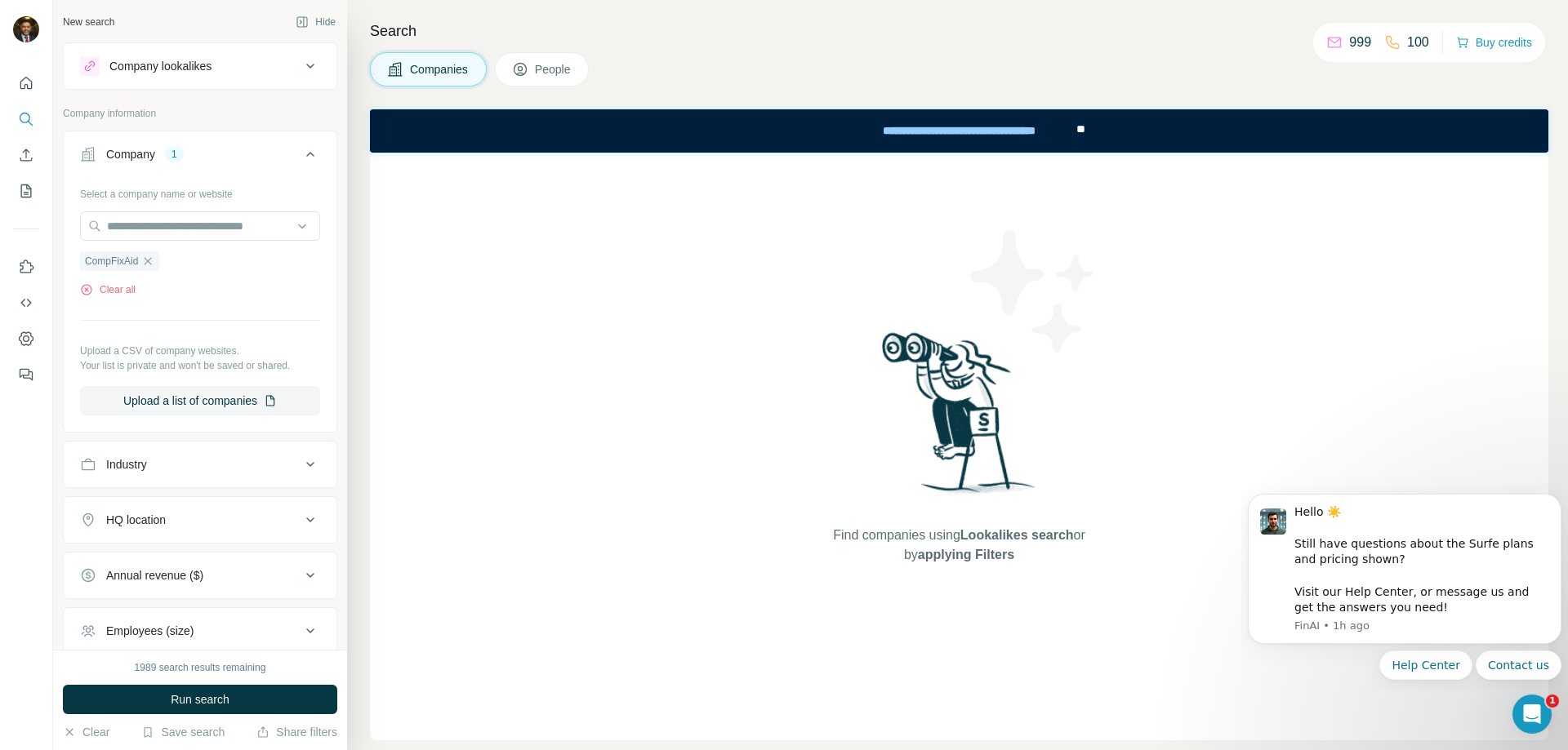
click at [199, 694] on span "Run search" at bounding box center [199, 700] width 59 height 16
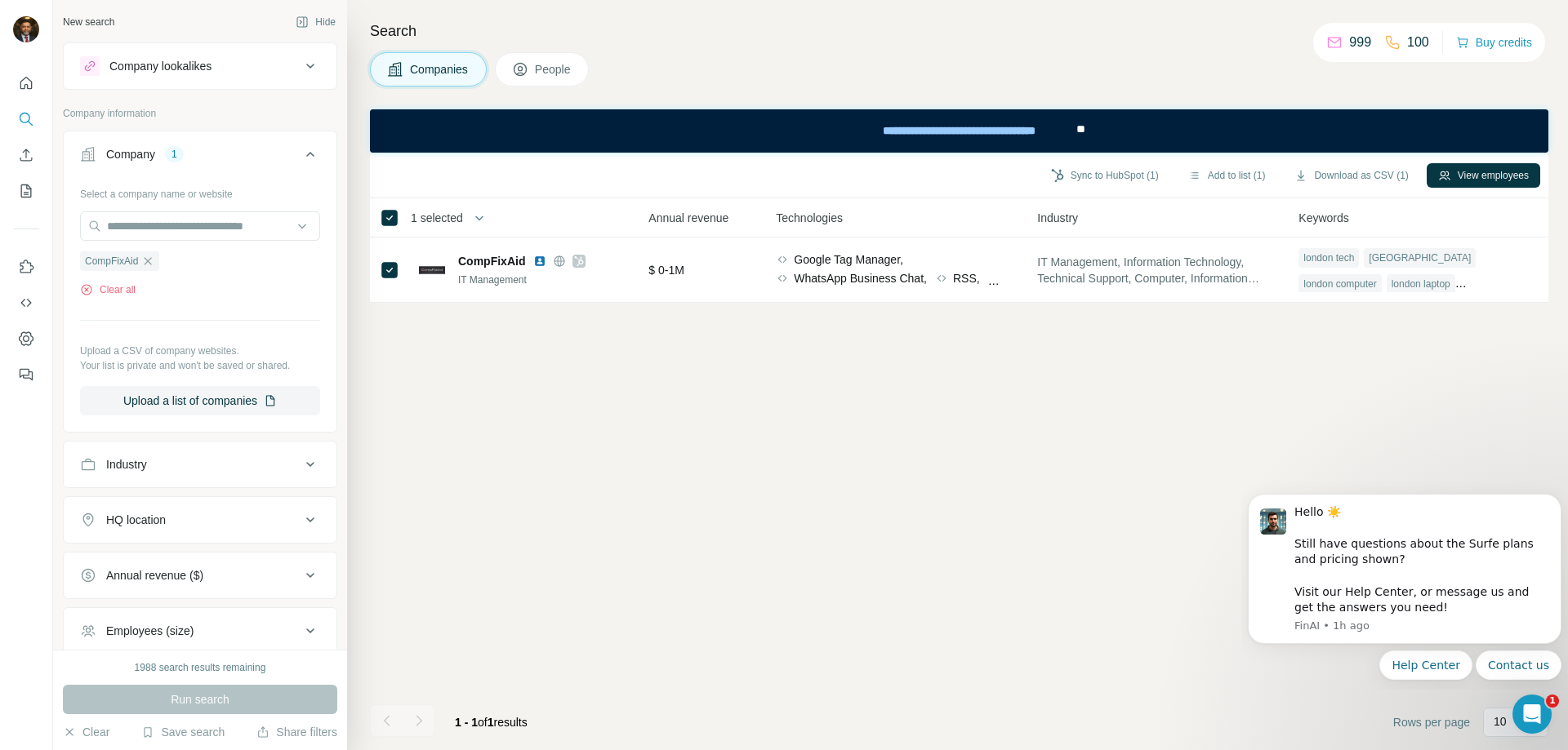
scroll to position [0, 728]
click at [1470, 178] on button "View employees" at bounding box center [1483, 175] width 113 height 24
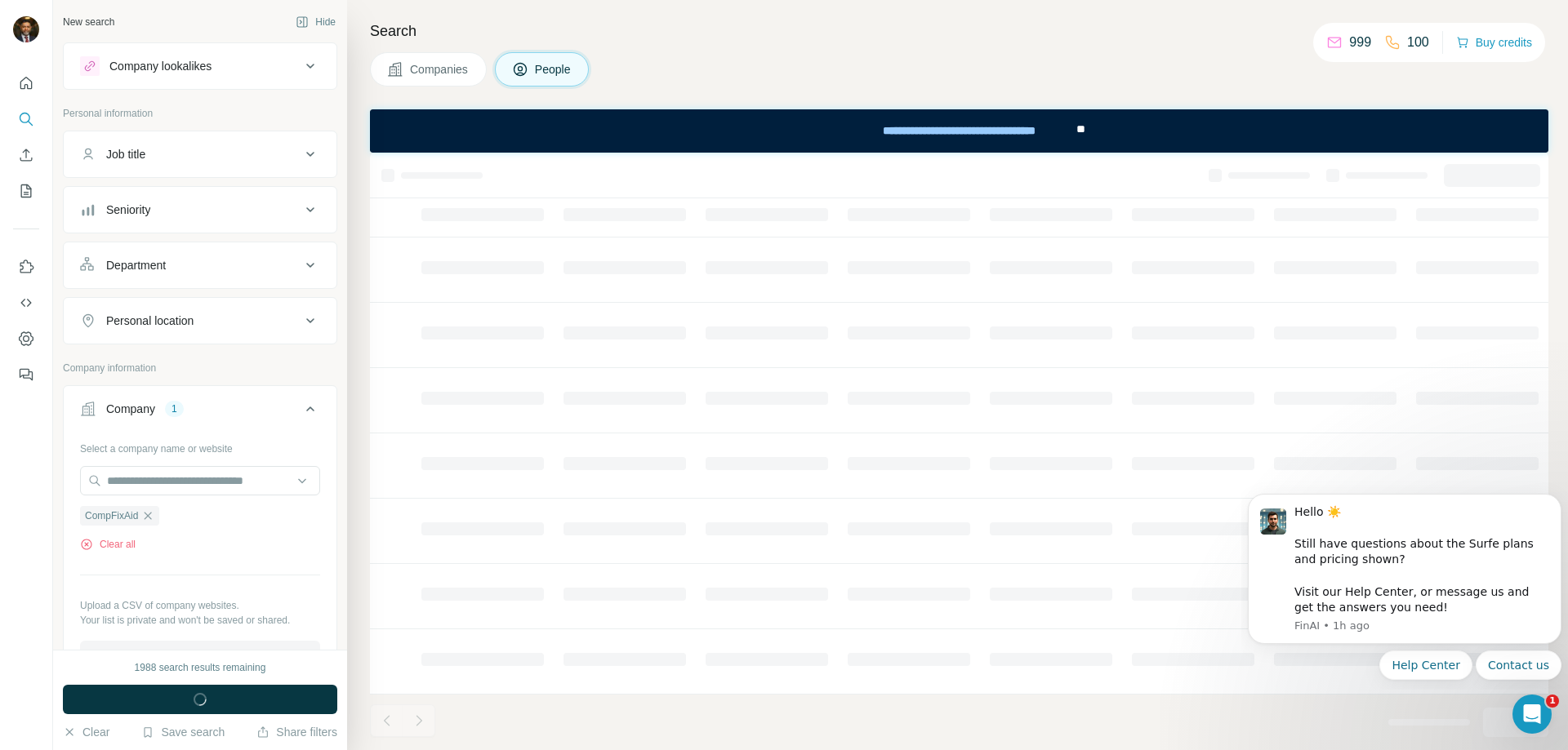
scroll to position [0, 241]
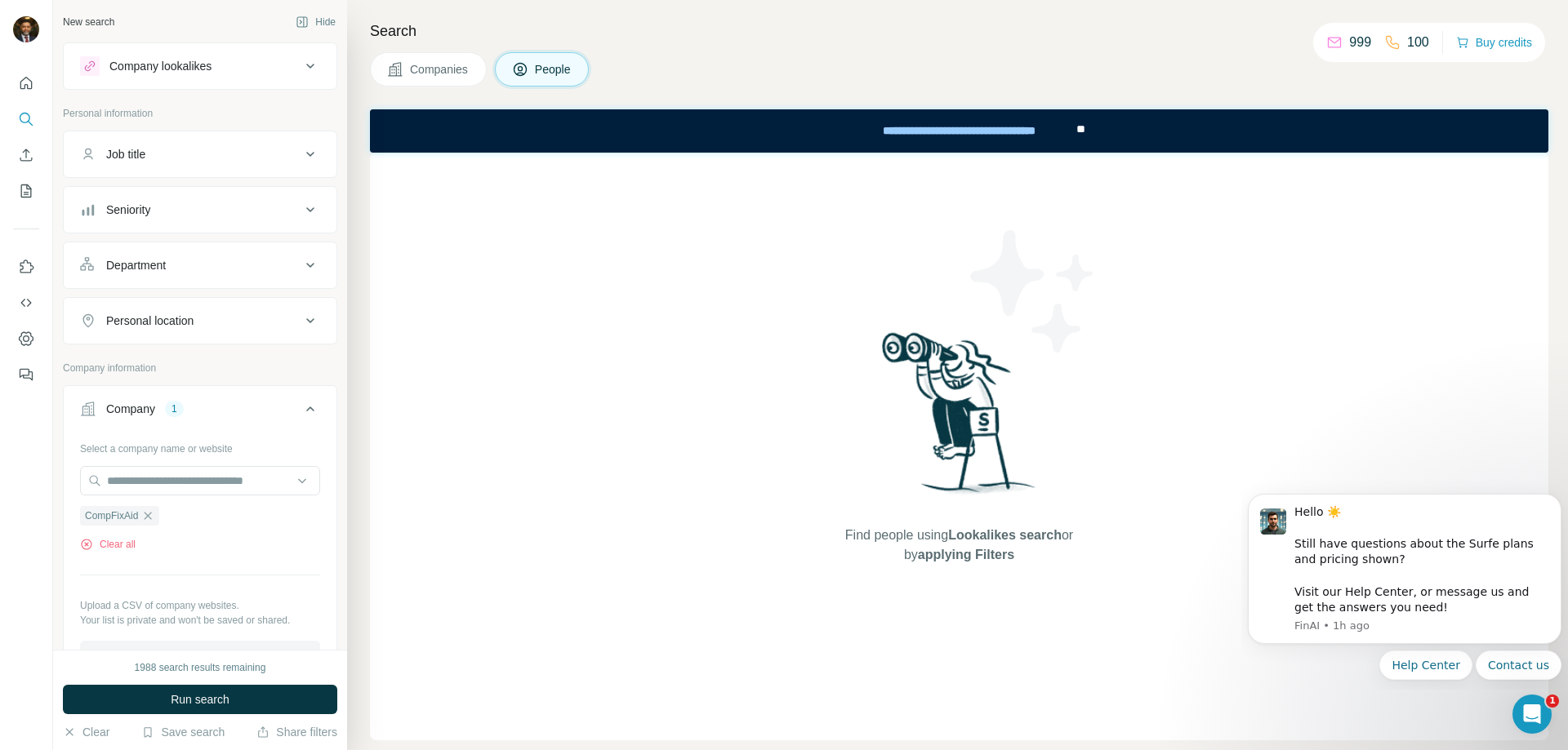
click at [1400, 40] on div "100" at bounding box center [1407, 43] width 45 height 20
click at [1350, 46] on p "999" at bounding box center [1360, 43] width 22 height 20
click at [963, 128] on div "**********" at bounding box center [959, 130] width 230 height 36
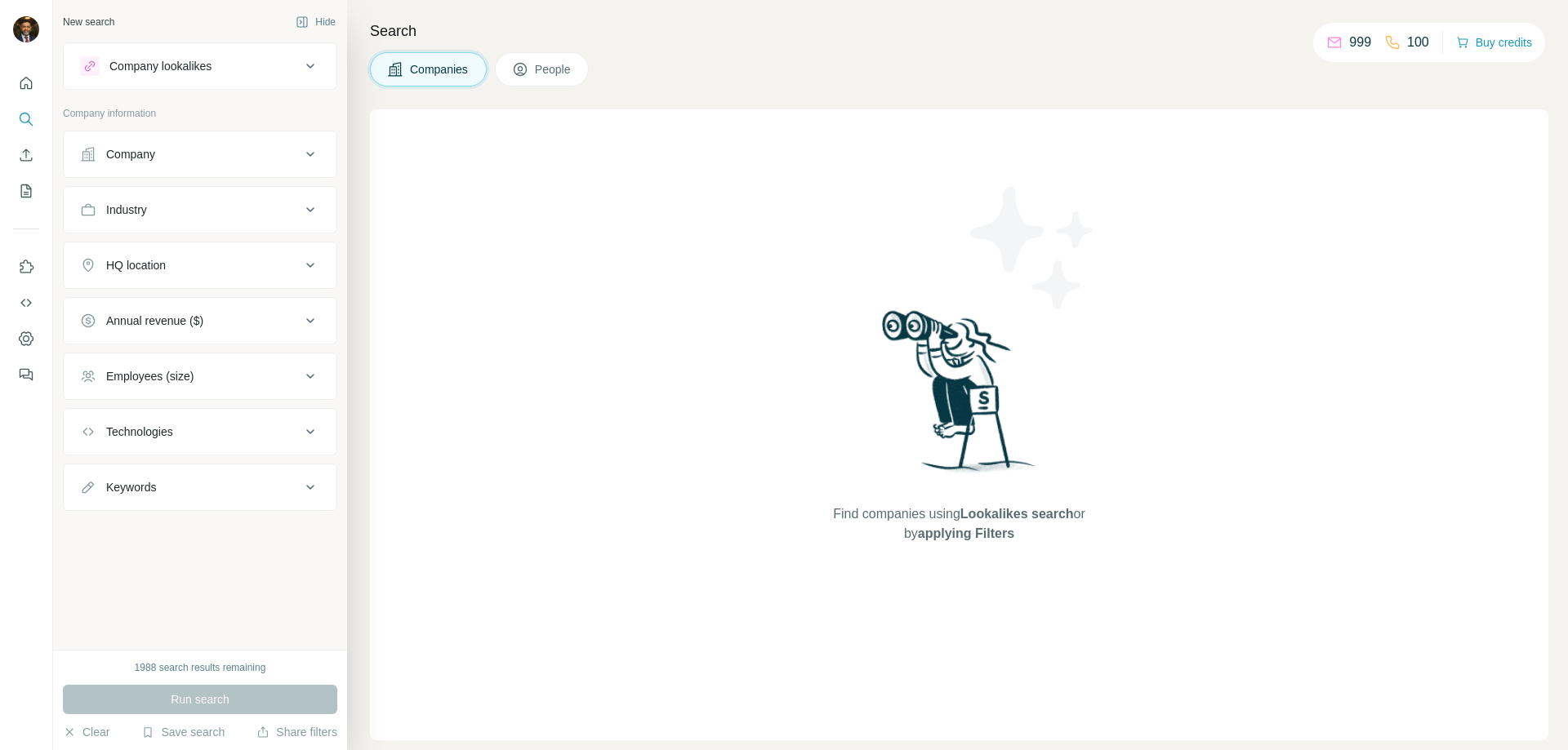
click at [184, 157] on div "Company" at bounding box center [189, 154] width 220 height 16
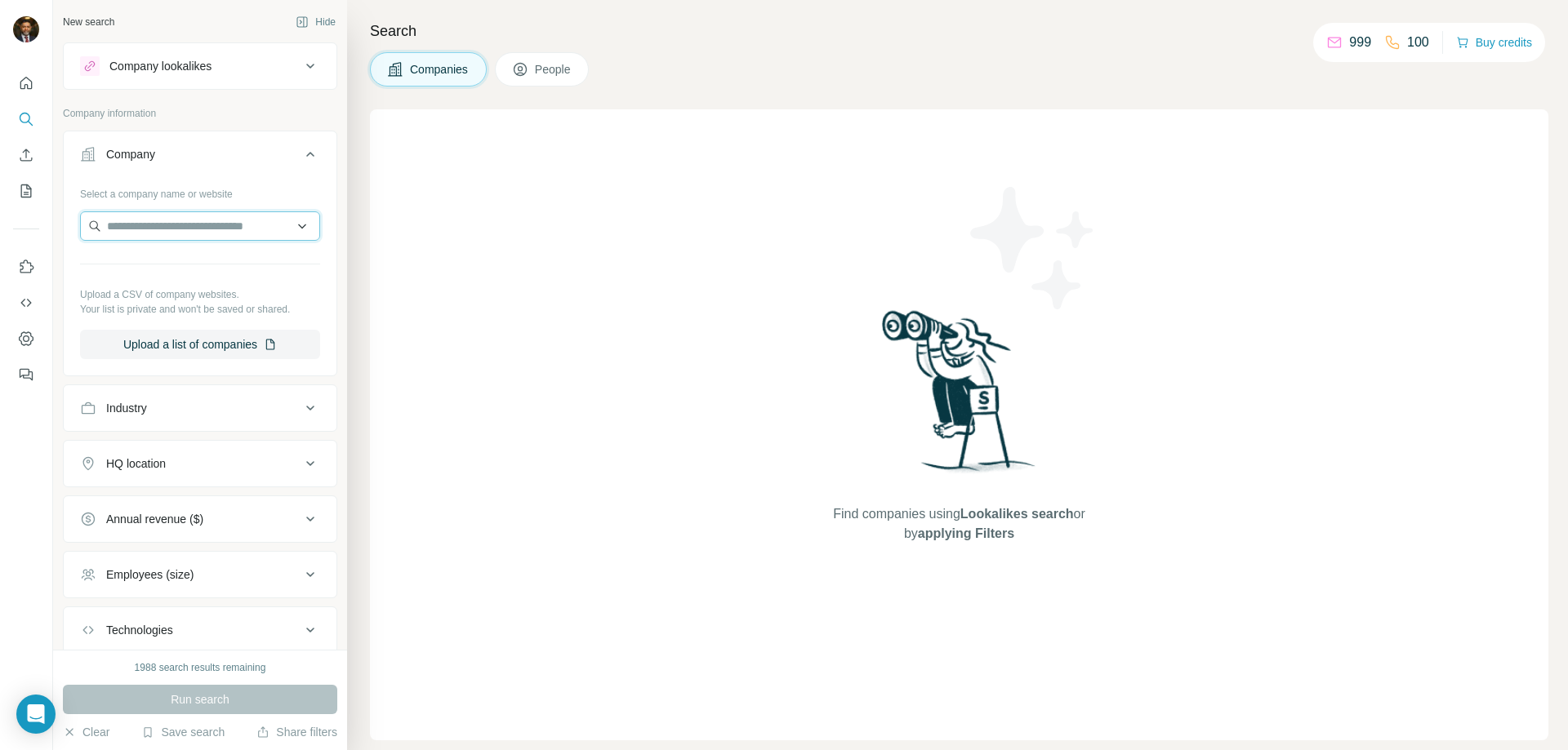
click at [138, 230] on input "text" at bounding box center [199, 226] width 240 height 29
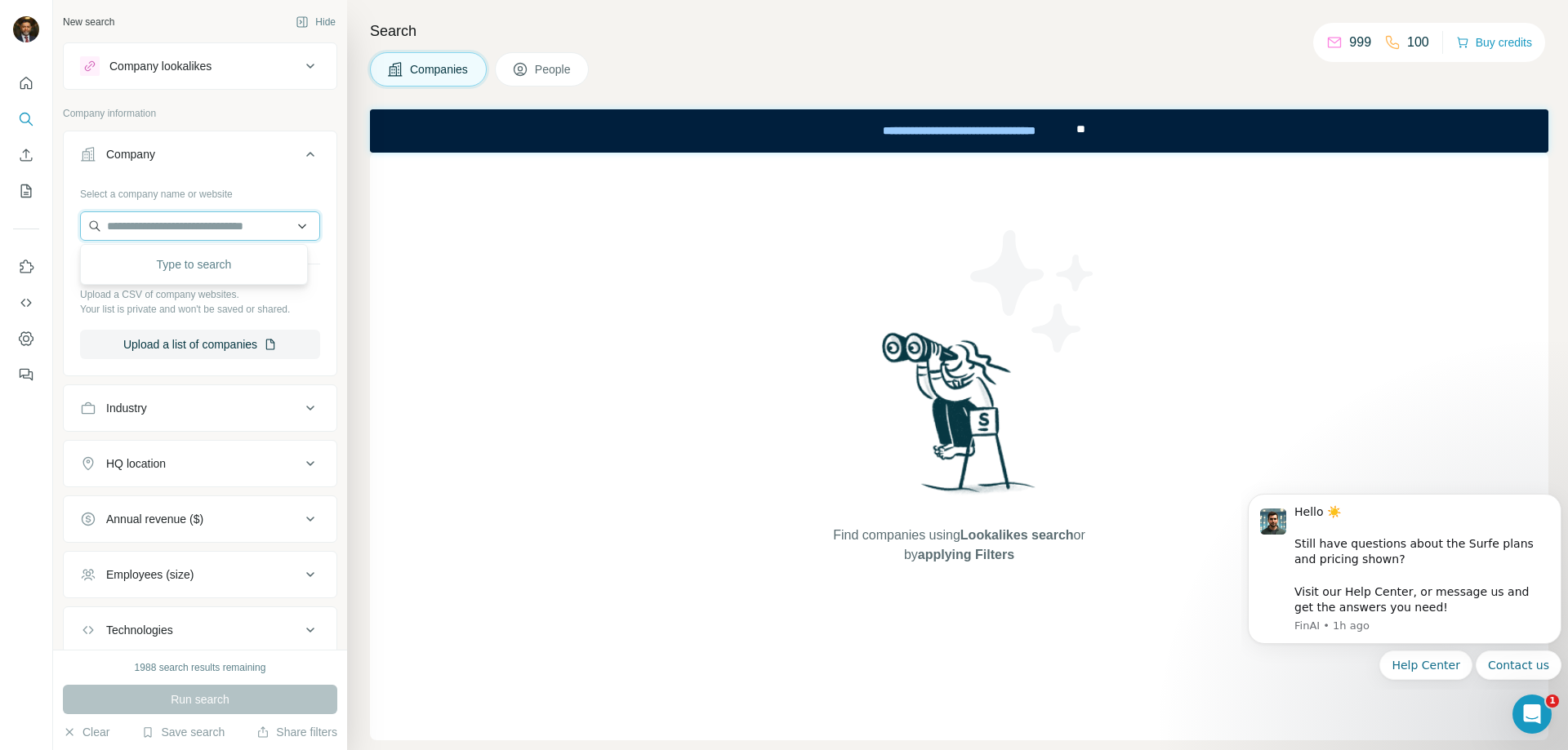
paste input "**********"
type input "**********"
click at [166, 266] on p "CompFixAid" at bounding box center [166, 263] width 79 height 16
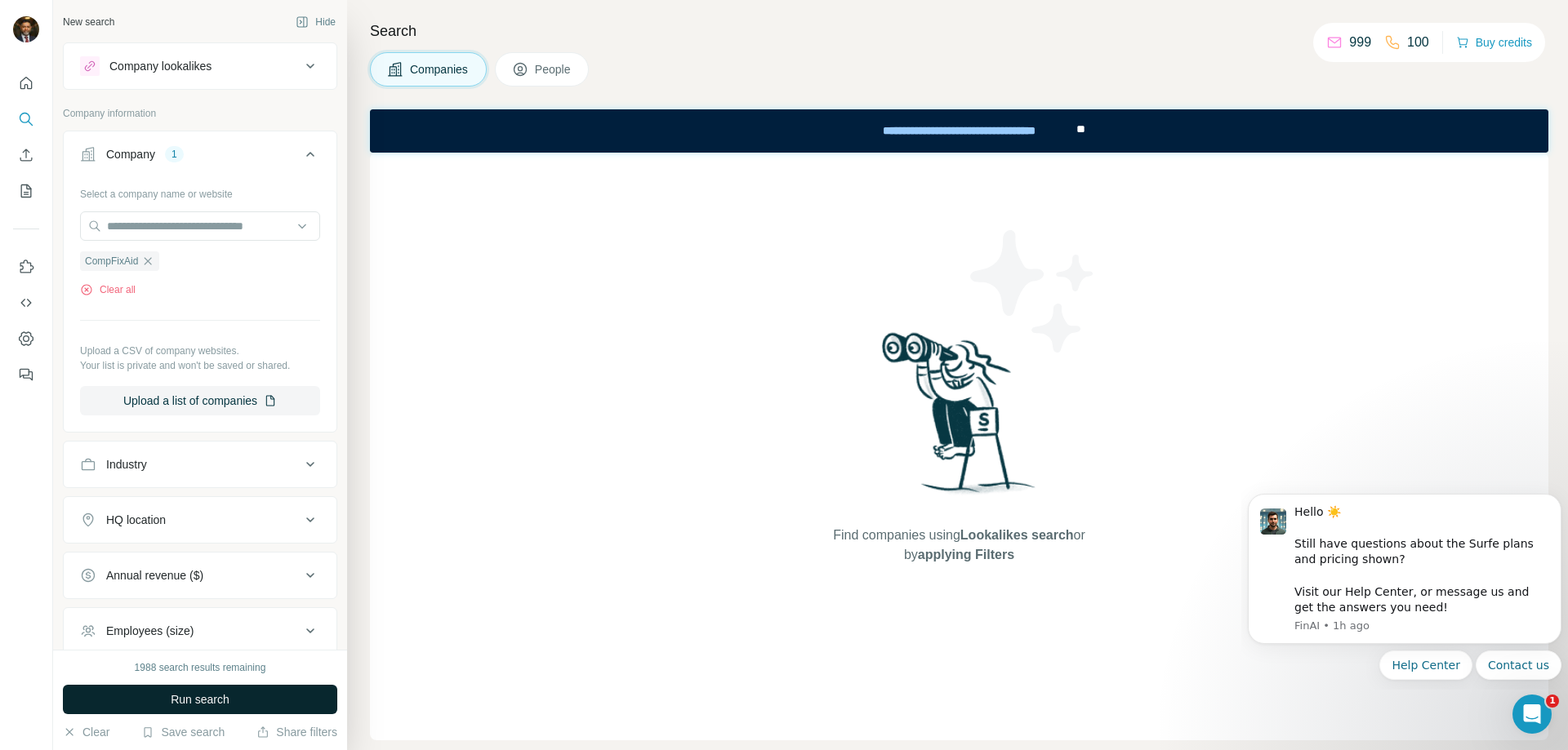
click at [206, 697] on span "Run search" at bounding box center [199, 700] width 59 height 16
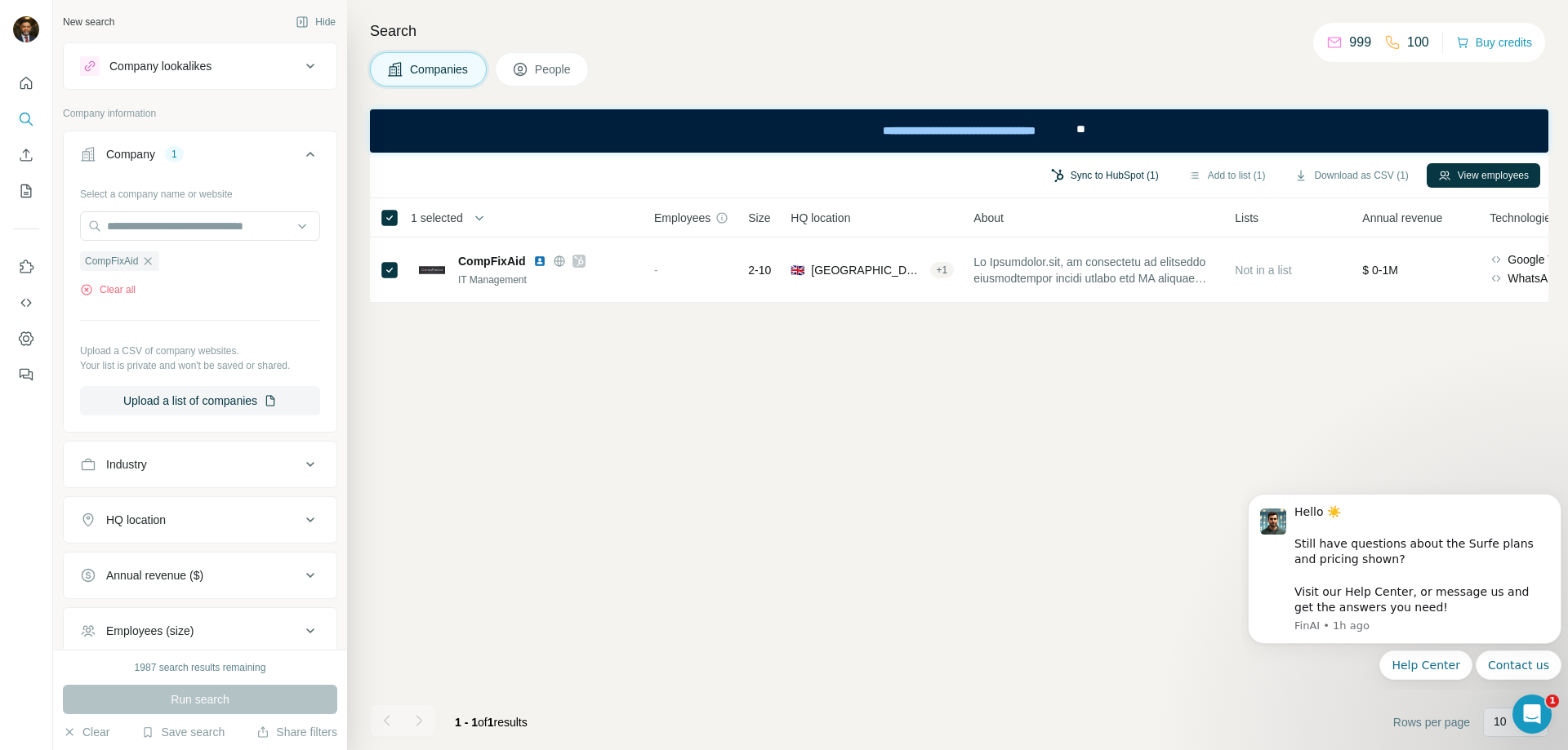
click at [1071, 177] on button "Sync to HubSpot (1)" at bounding box center [1105, 175] width 130 height 24
click at [1066, 294] on button "Sync to HubSpot" at bounding box center [1059, 296] width 181 height 33
click at [691, 418] on div "Sync to HubSpot (1) Add to list (1) Download as CSV (1) View employees 1 select…" at bounding box center [958, 452] width 1178 height 598
click at [1068, 172] on button "Sync to HubSpot (1)" at bounding box center [1105, 175] width 130 height 24
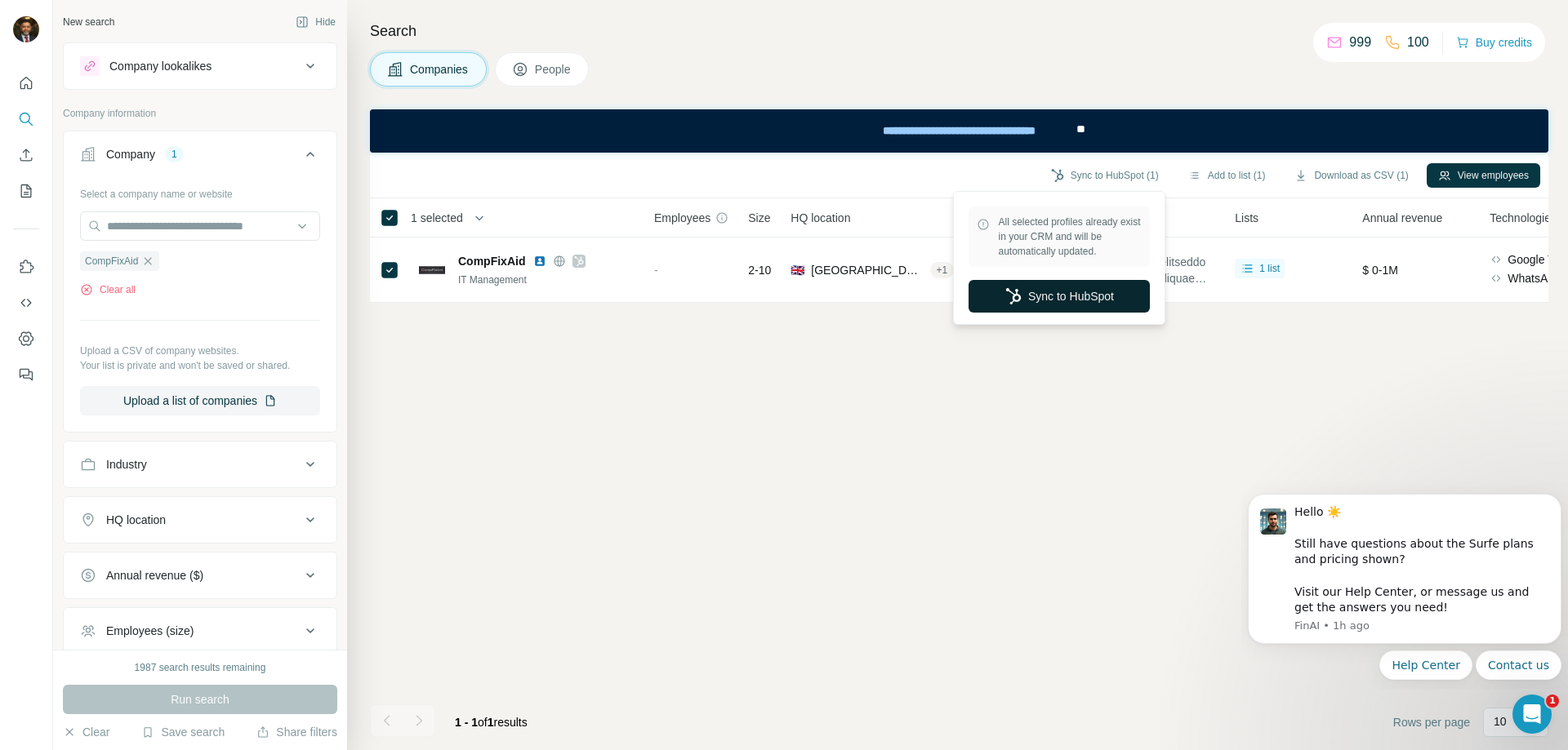
click at [1057, 299] on button "Sync to HubSpot" at bounding box center [1059, 296] width 181 height 33
